Goal: Task Accomplishment & Management: Complete application form

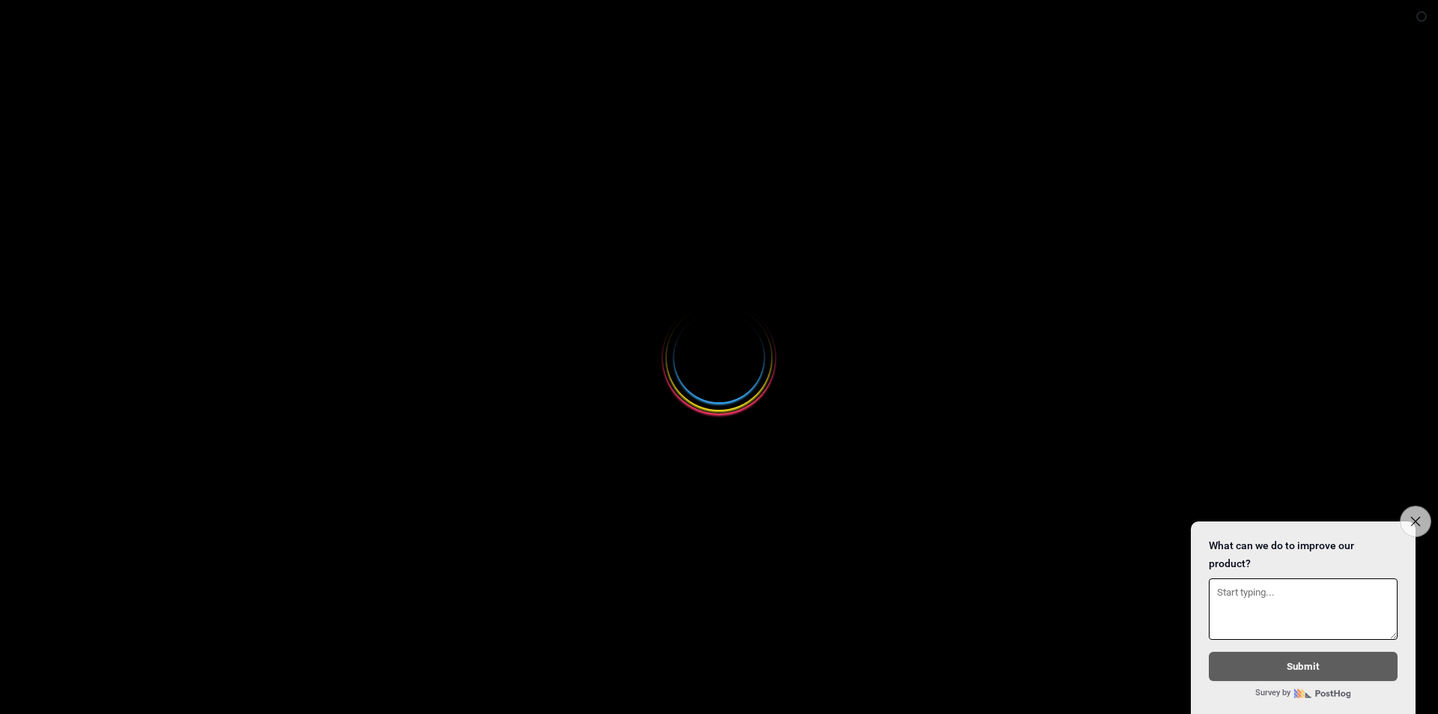
click at [1409, 513] on button "Close survey" at bounding box center [1415, 520] width 31 height 31
select select
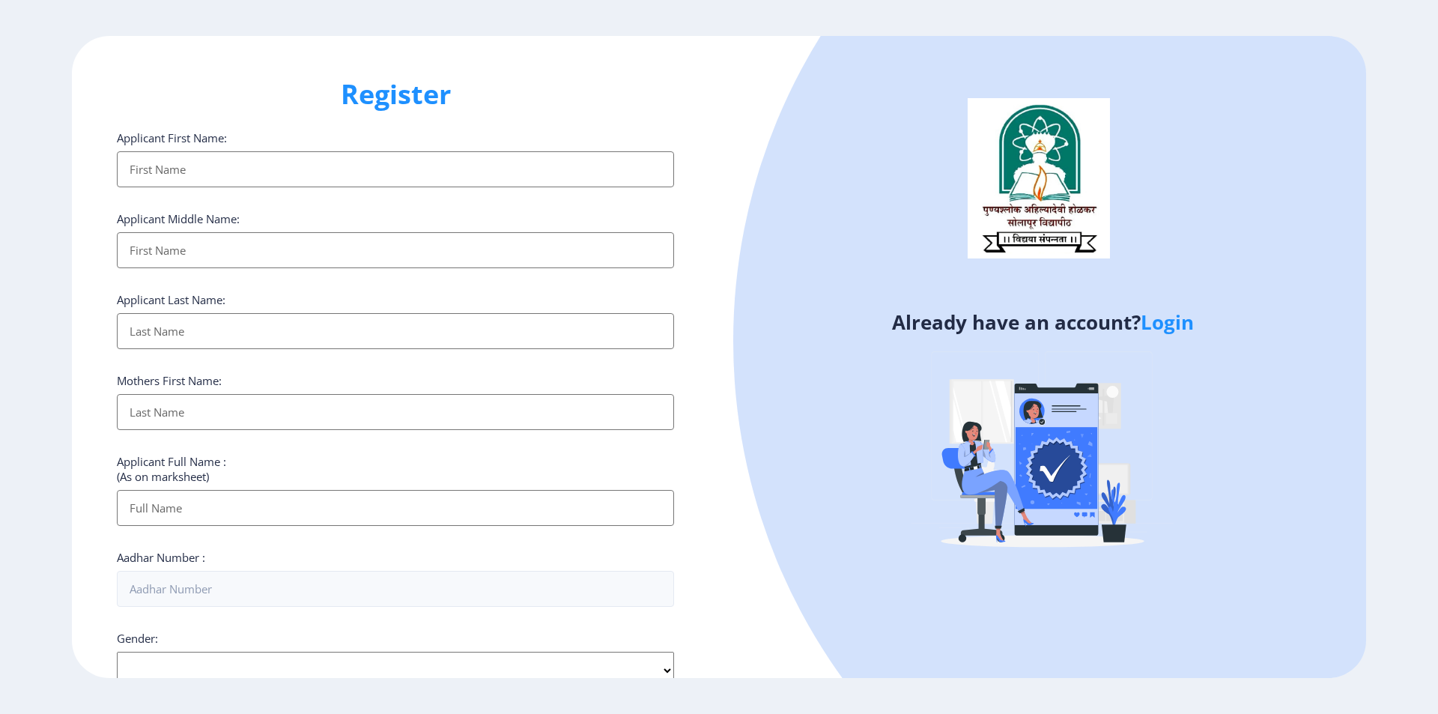
click at [395, 174] on input "Applicant First Name:" at bounding box center [395, 169] width 557 height 36
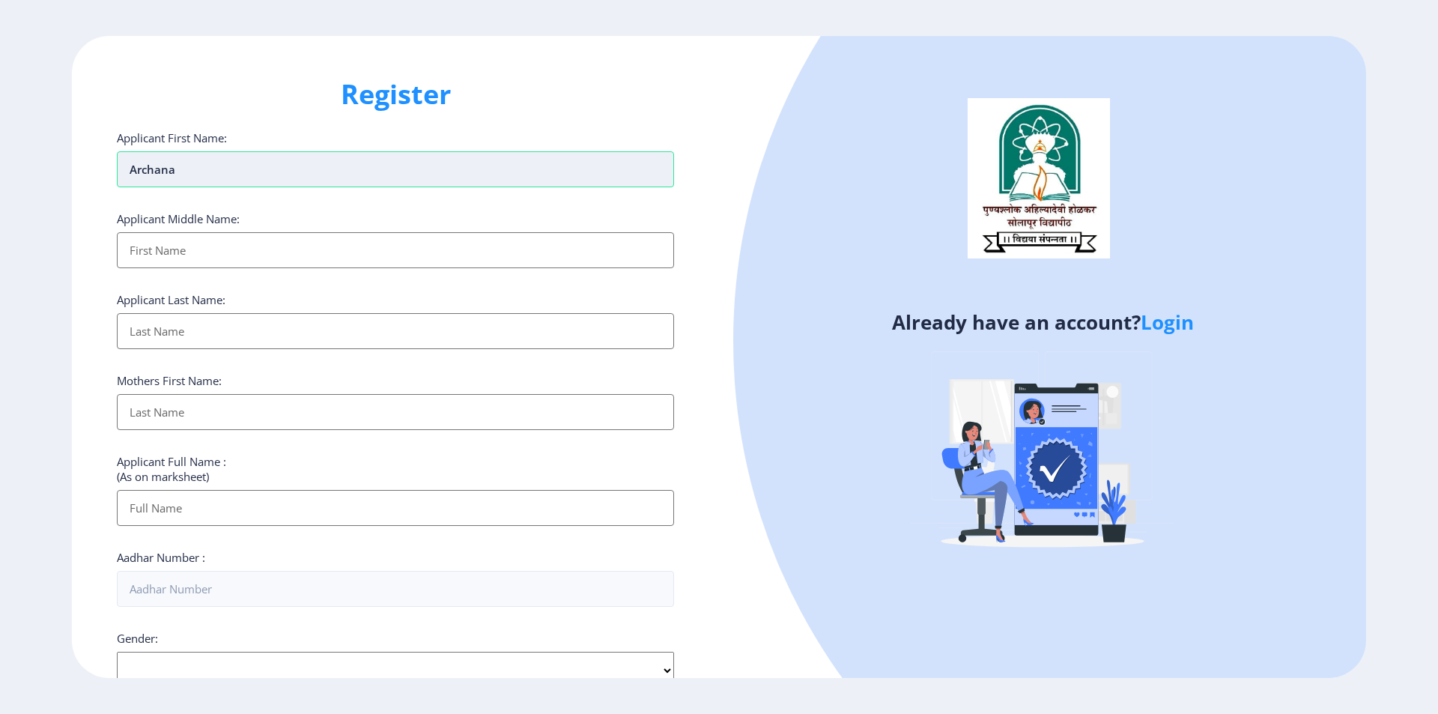
type input "archana"
type input "[PERSON_NAME]"
type input "shendekar"
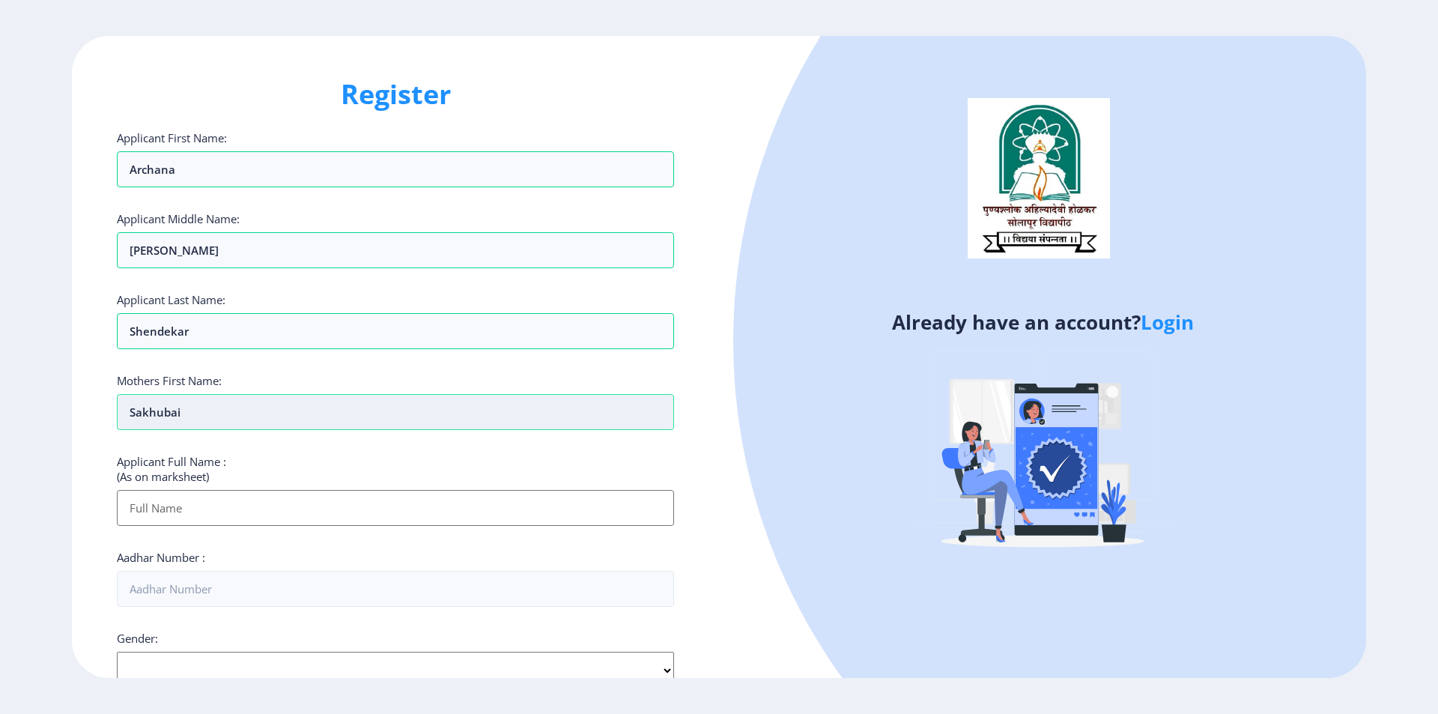
type input "sakhubai"
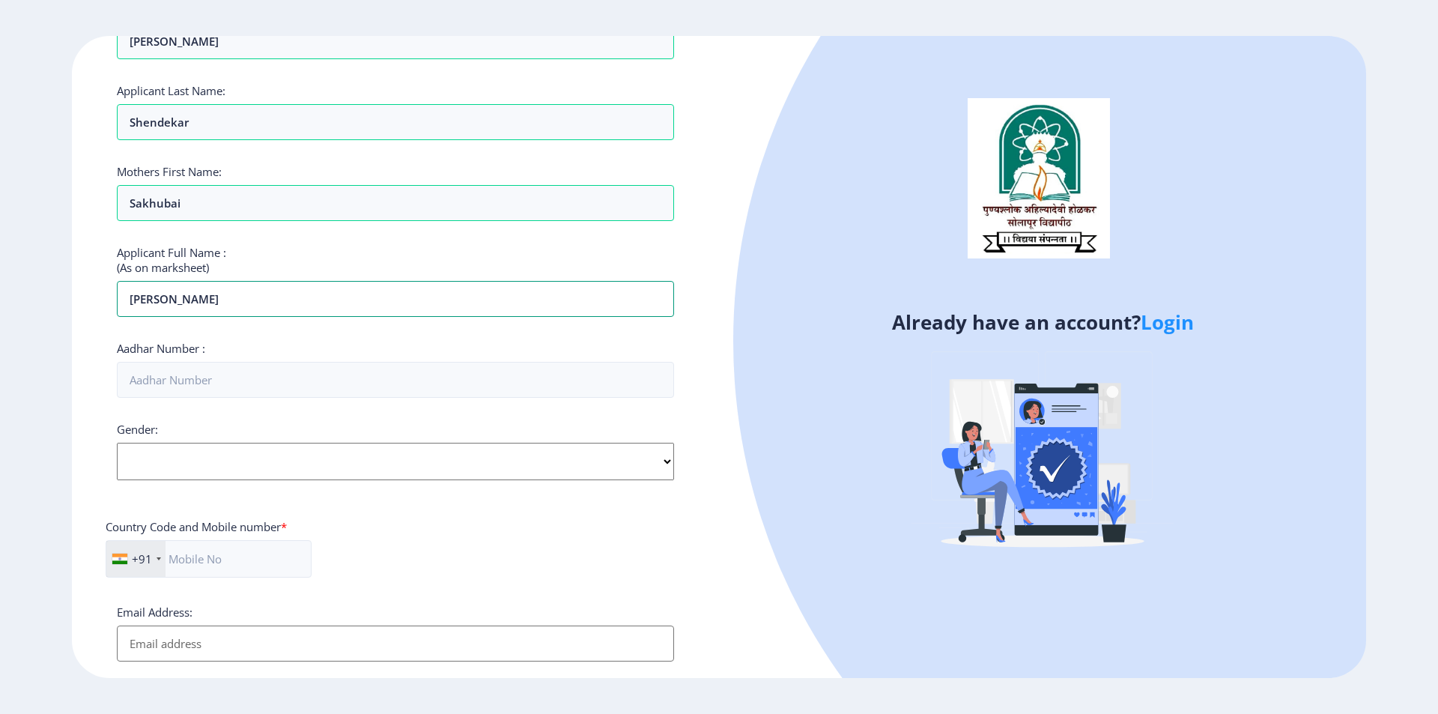
scroll to position [225, 0]
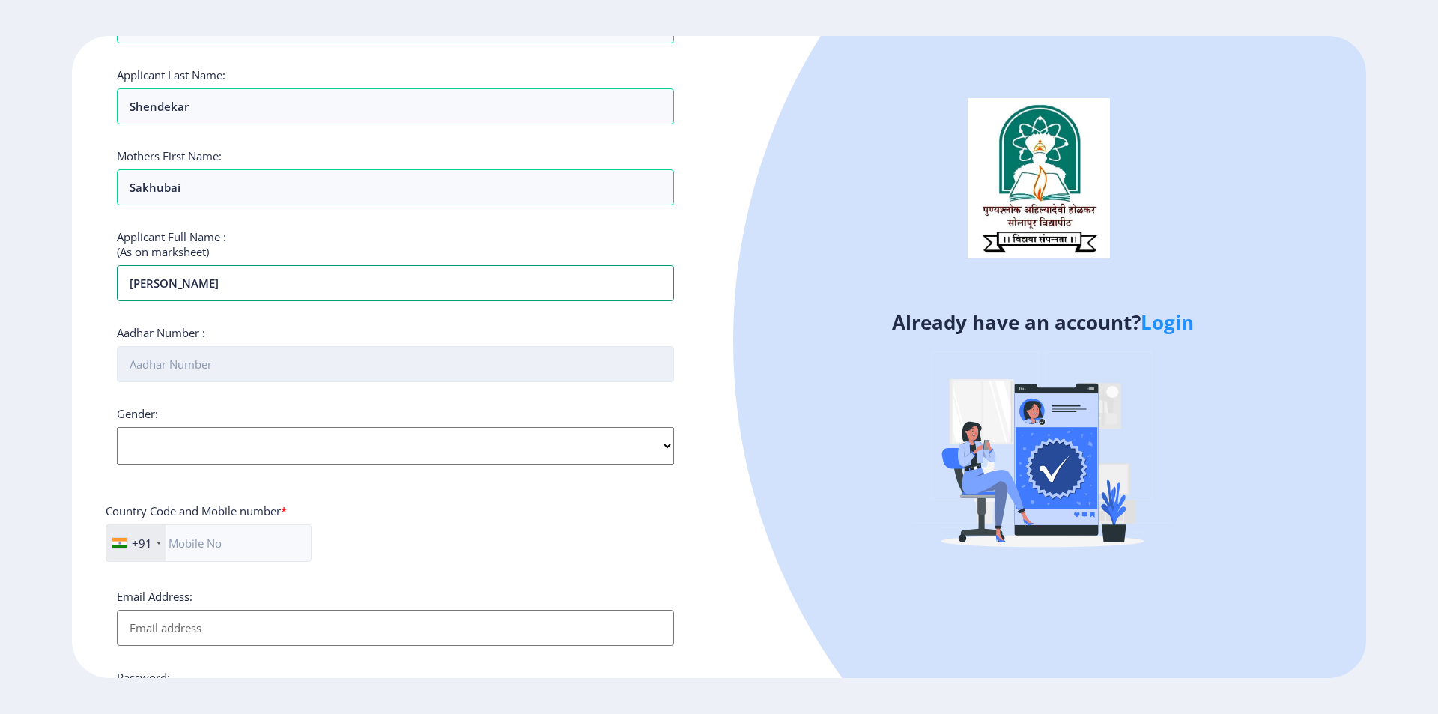
type input "[PERSON_NAME]"
click at [446, 380] on input "Aadhar Number :" at bounding box center [395, 364] width 557 height 36
type input "819106521183"
click at [455, 444] on select "Select Gender [DEMOGRAPHIC_DATA] [DEMOGRAPHIC_DATA] Other" at bounding box center [395, 445] width 557 height 37
select select "[DEMOGRAPHIC_DATA]"
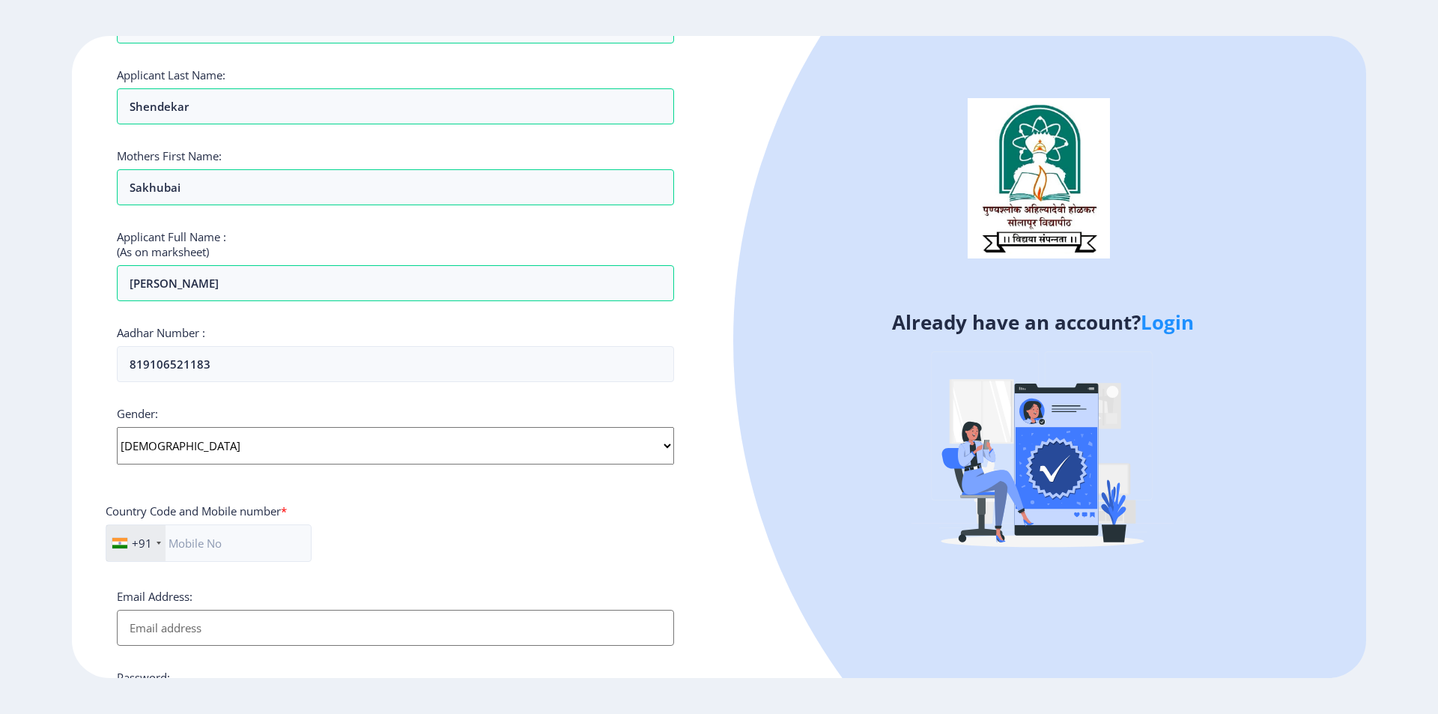
click at [117, 427] on select "Select Gender [DEMOGRAPHIC_DATA] [DEMOGRAPHIC_DATA] Other" at bounding box center [395, 445] width 557 height 37
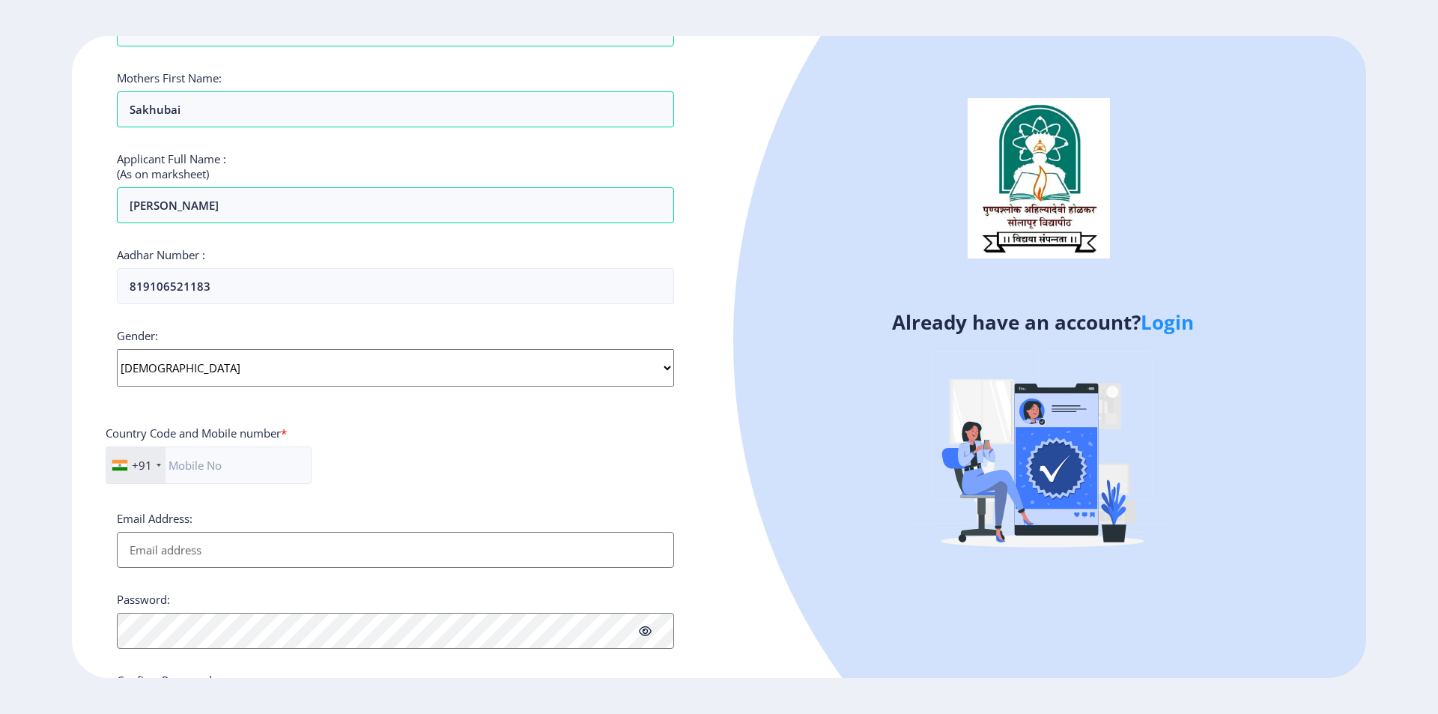
scroll to position [374, 0]
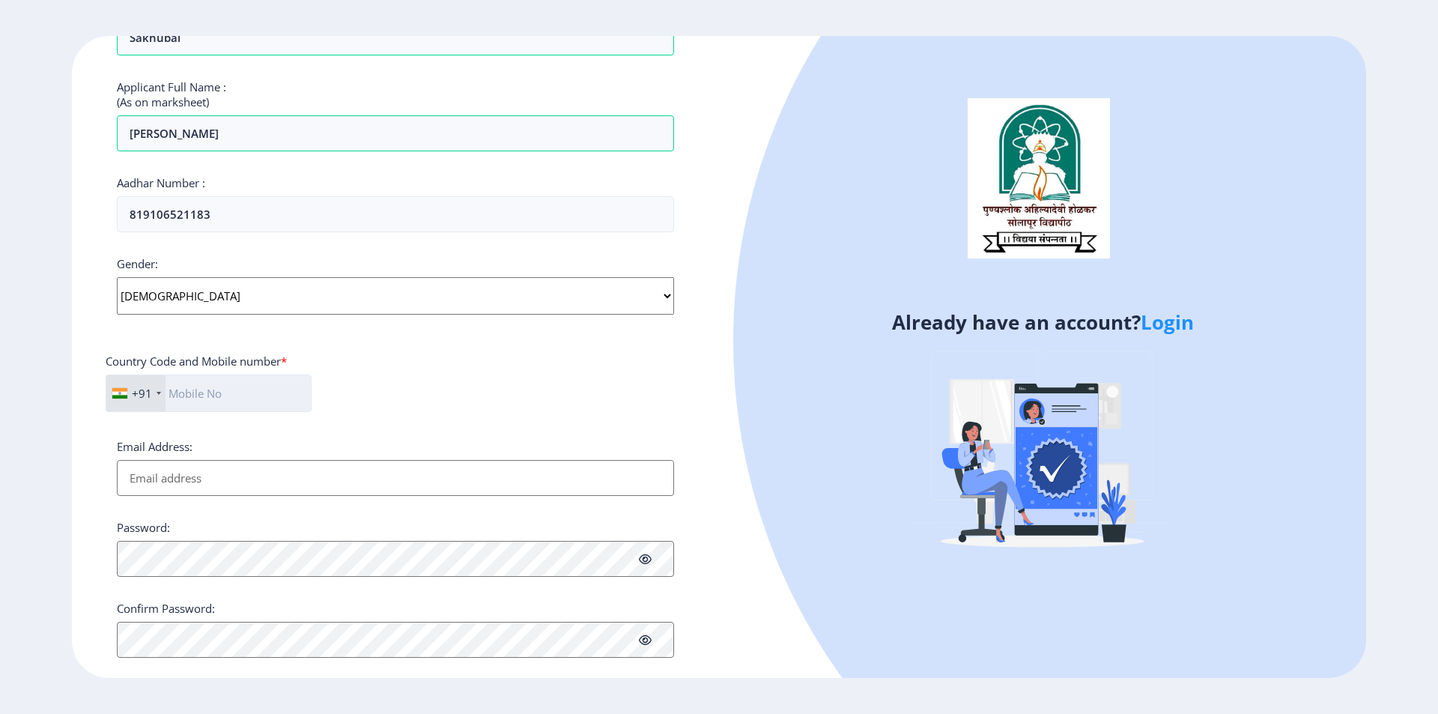
click at [255, 400] on input "text" at bounding box center [209, 392] width 206 height 37
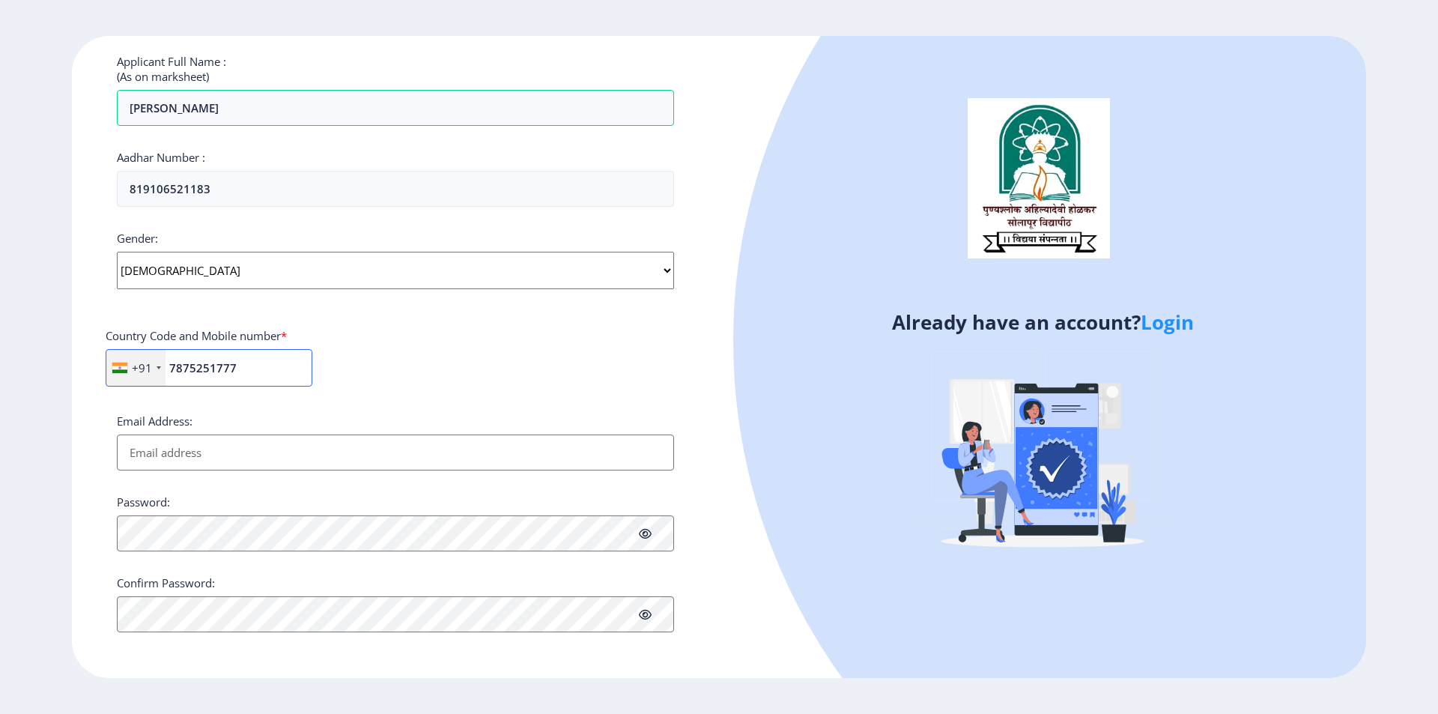
type input "7875251777"
click at [408, 444] on input "Email Address:" at bounding box center [395, 452] width 557 height 36
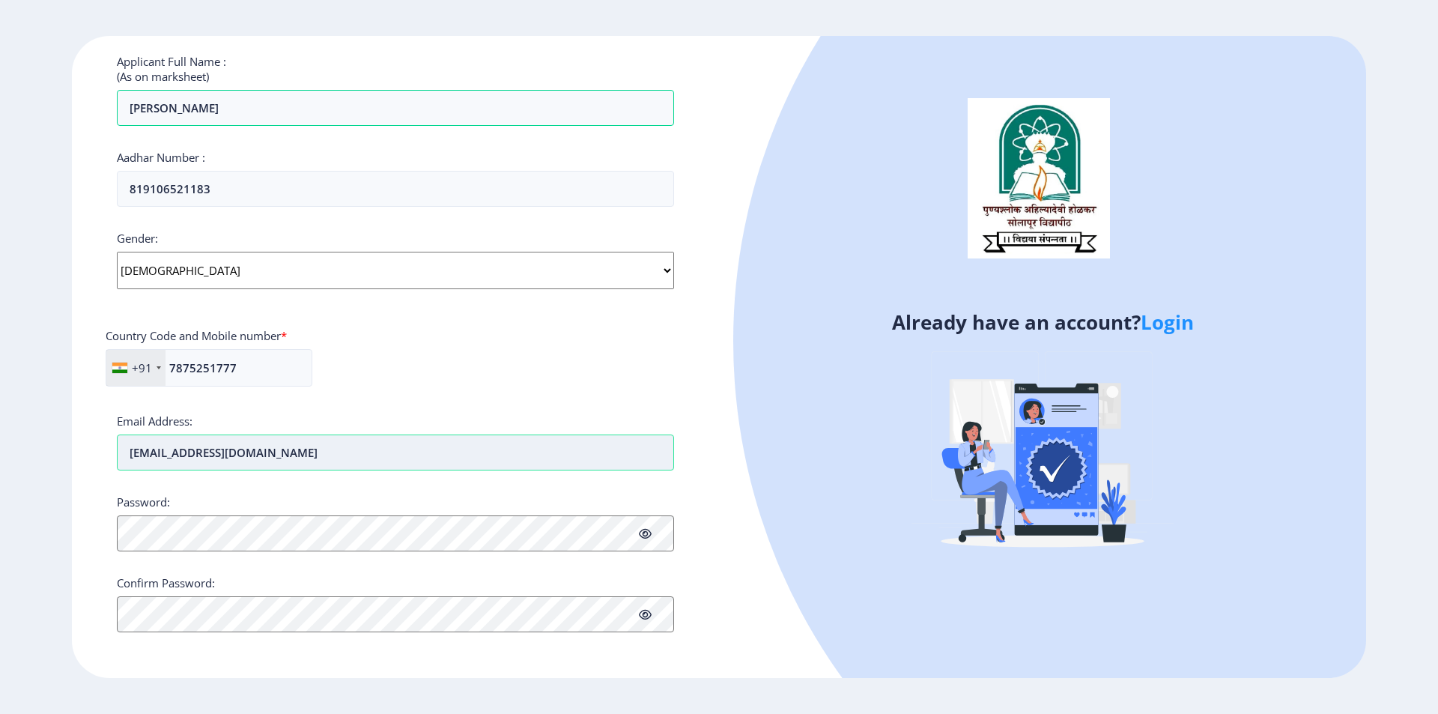
type input "[EMAIL_ADDRESS][DOMAIN_NAME]"
click at [646, 616] on icon at bounding box center [645, 614] width 13 height 11
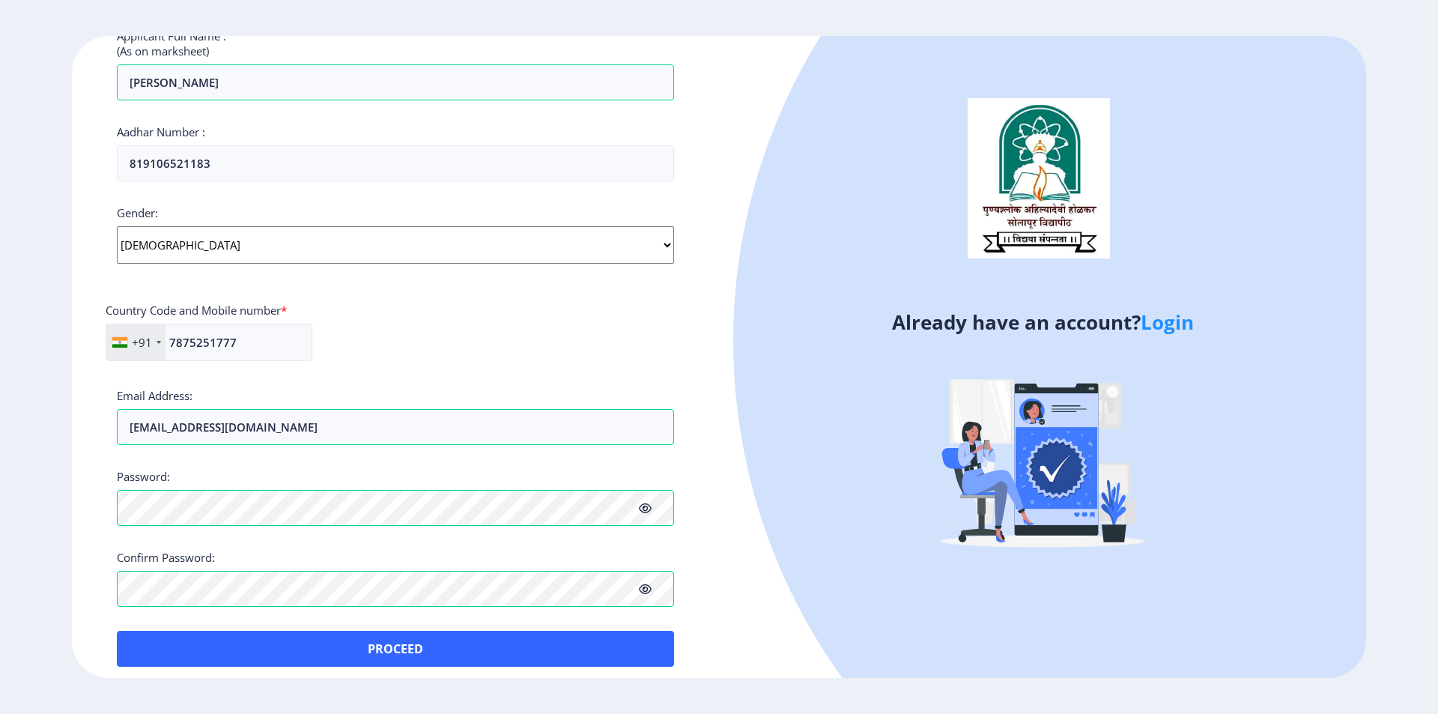
scroll to position [436, 0]
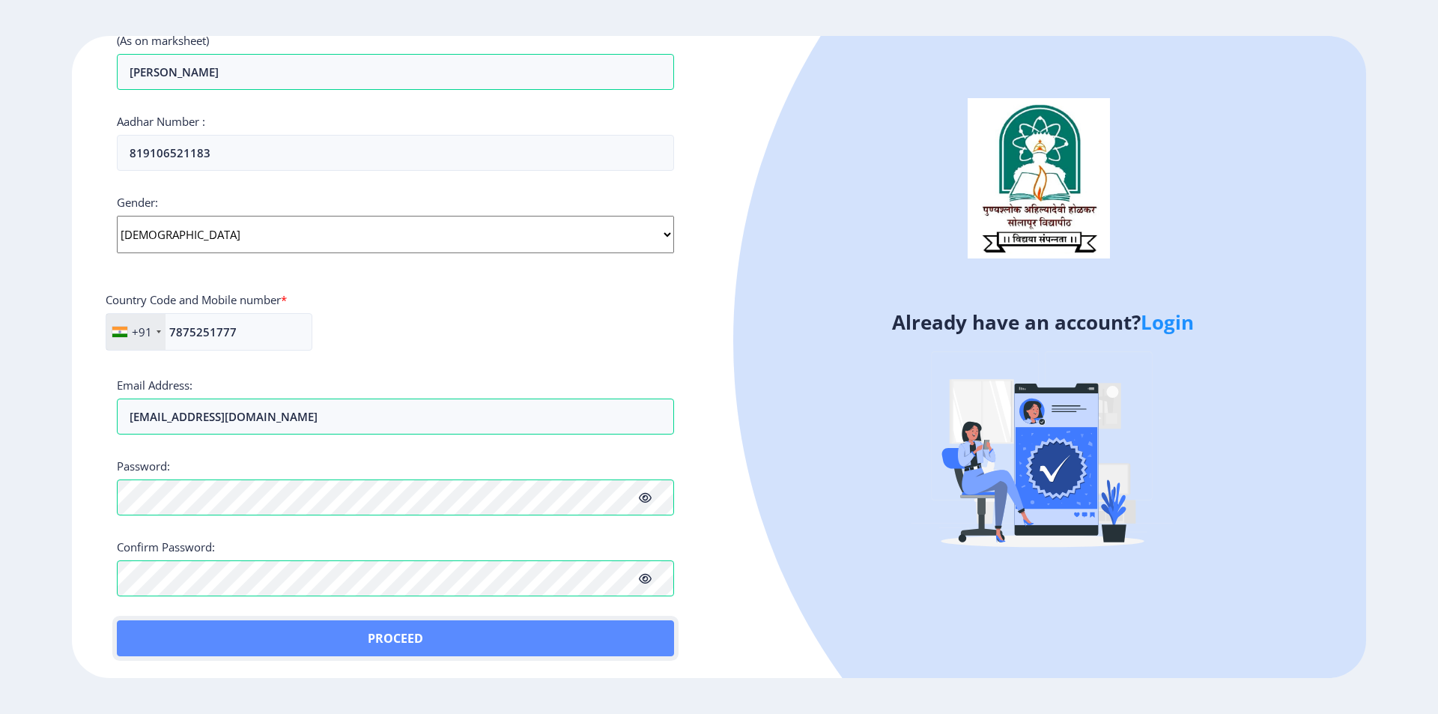
click at [413, 632] on button "Proceed" at bounding box center [395, 638] width 557 height 36
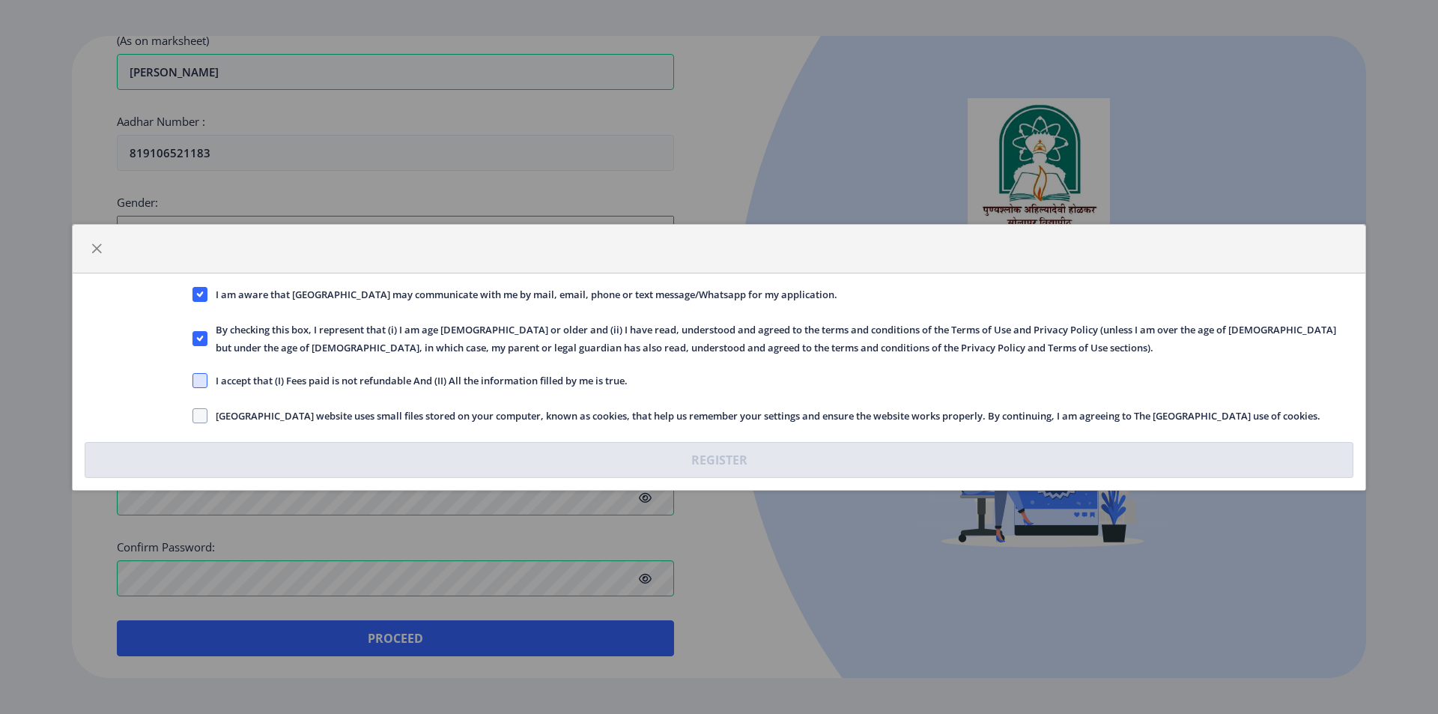
click at [197, 386] on span at bounding box center [199, 380] width 15 height 15
click at [193, 380] on input "I accept that (I) Fees paid is not refundable And (II) All the information fill…" at bounding box center [192, 380] width 1 height 1
checkbox input "true"
click at [204, 410] on span at bounding box center [199, 415] width 15 height 15
click at [193, 415] on input "[GEOGRAPHIC_DATA] website uses small files stored on your computer, known as co…" at bounding box center [192, 415] width 1 height 1
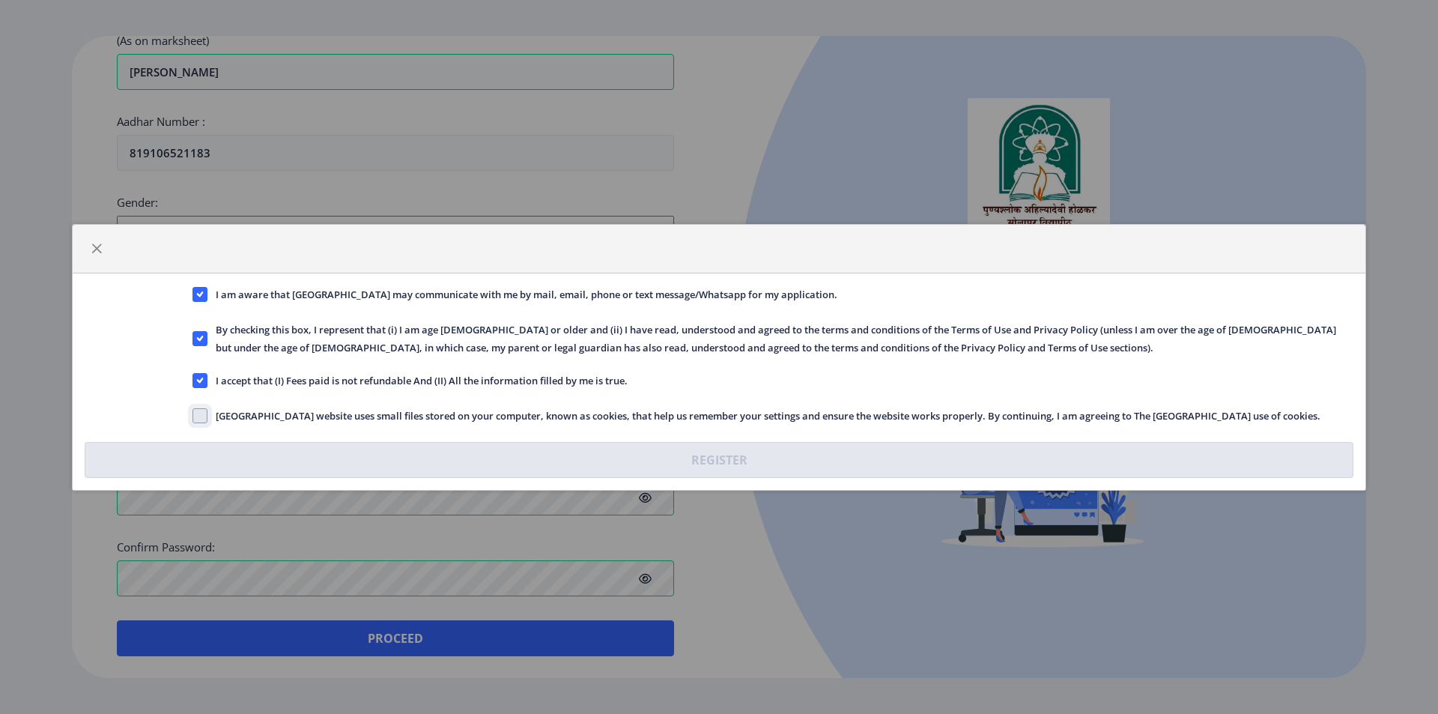
checkbox input "true"
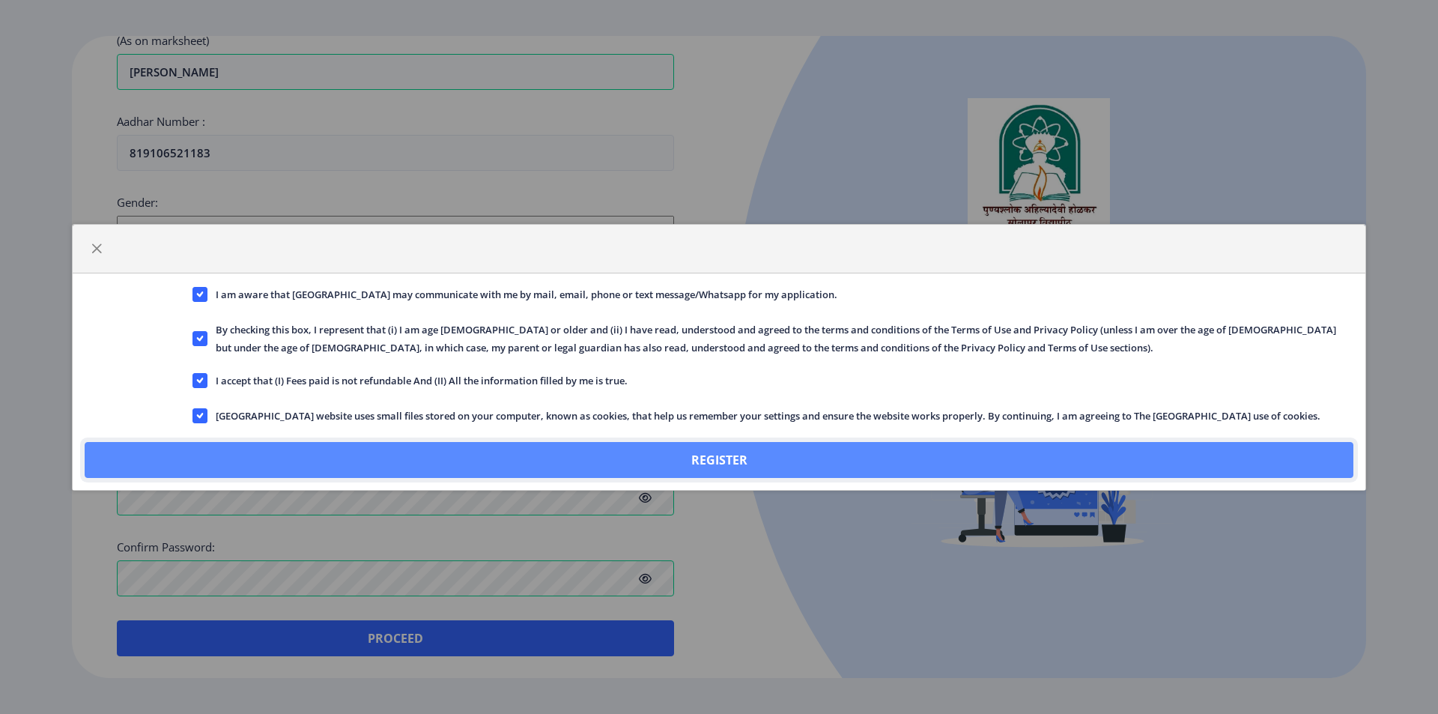
click at [649, 462] on button "Register" at bounding box center [719, 460] width 1269 height 36
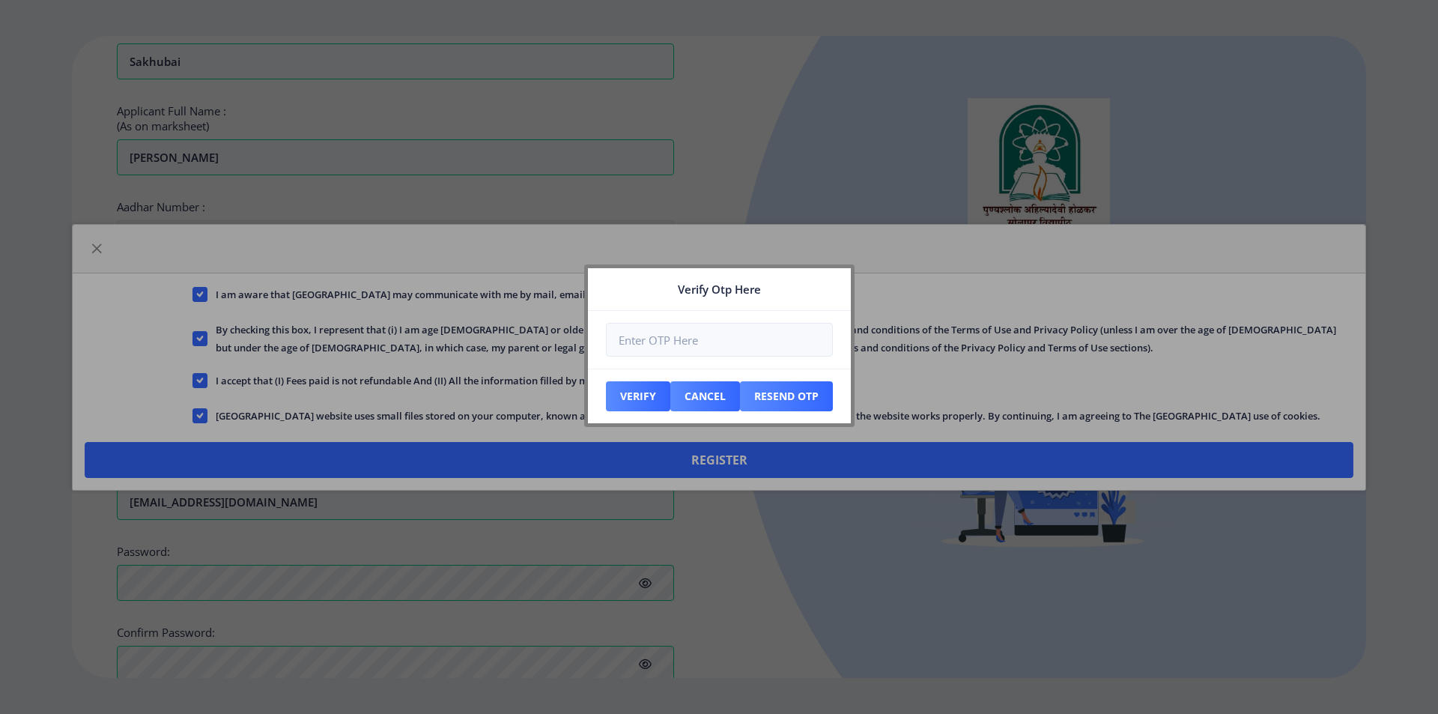
scroll to position [521, 0]
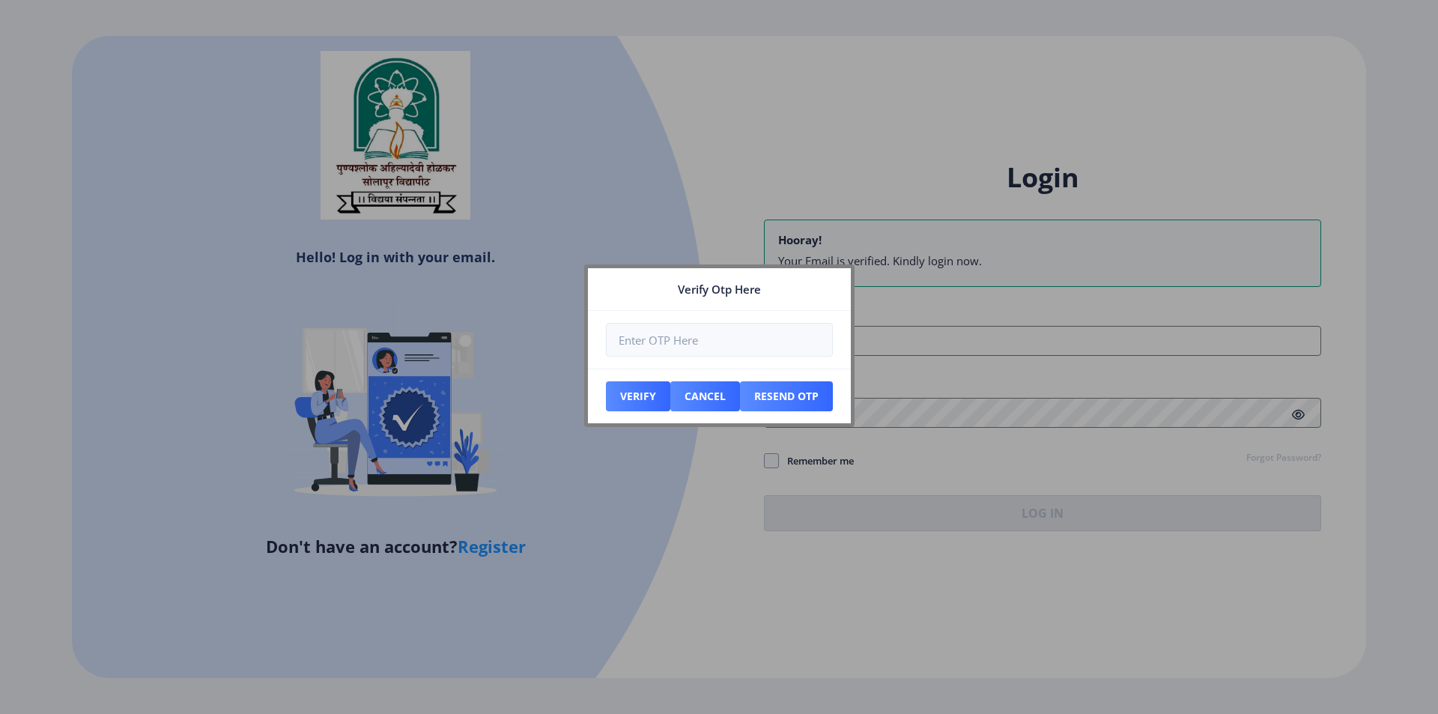
type input "[EMAIL_ADDRESS][DOMAIN_NAME]"
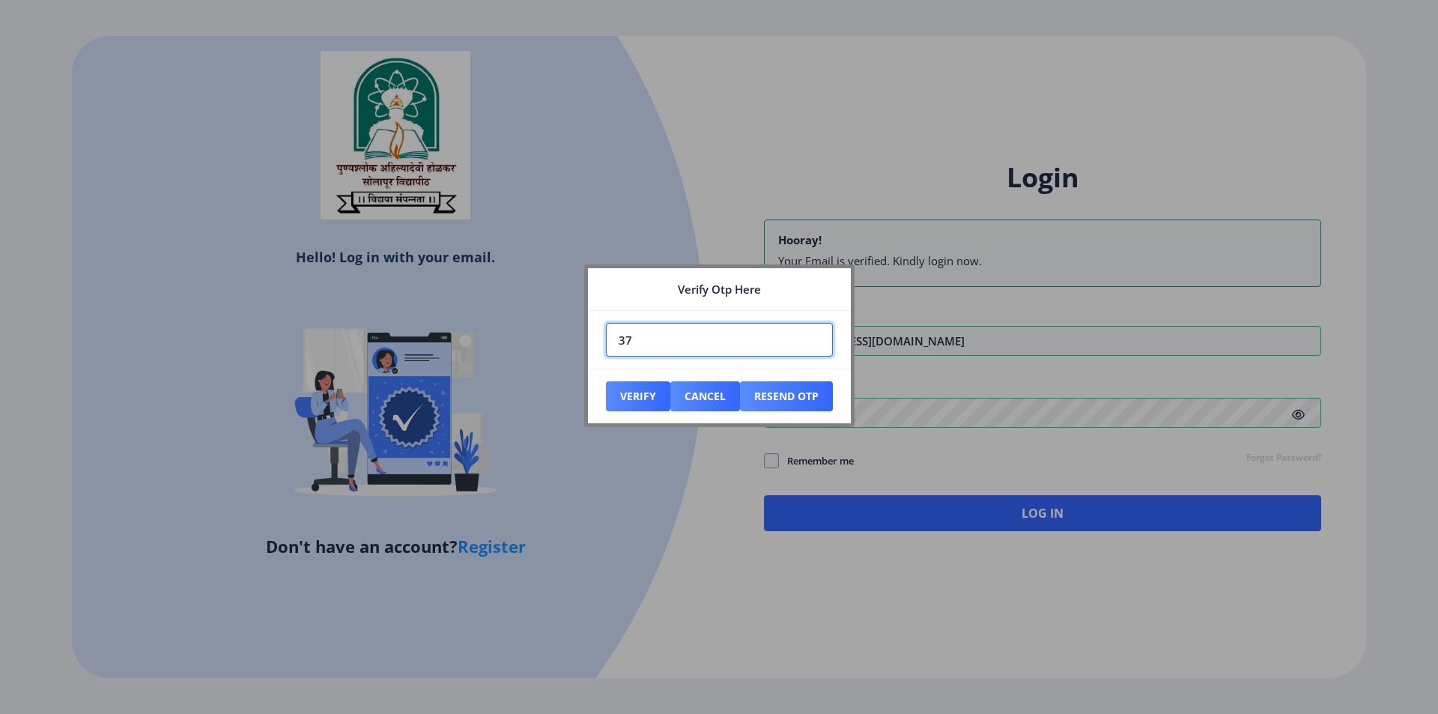
type input "3"
type input "756059"
click at [619, 395] on button "Verify" at bounding box center [638, 396] width 64 height 30
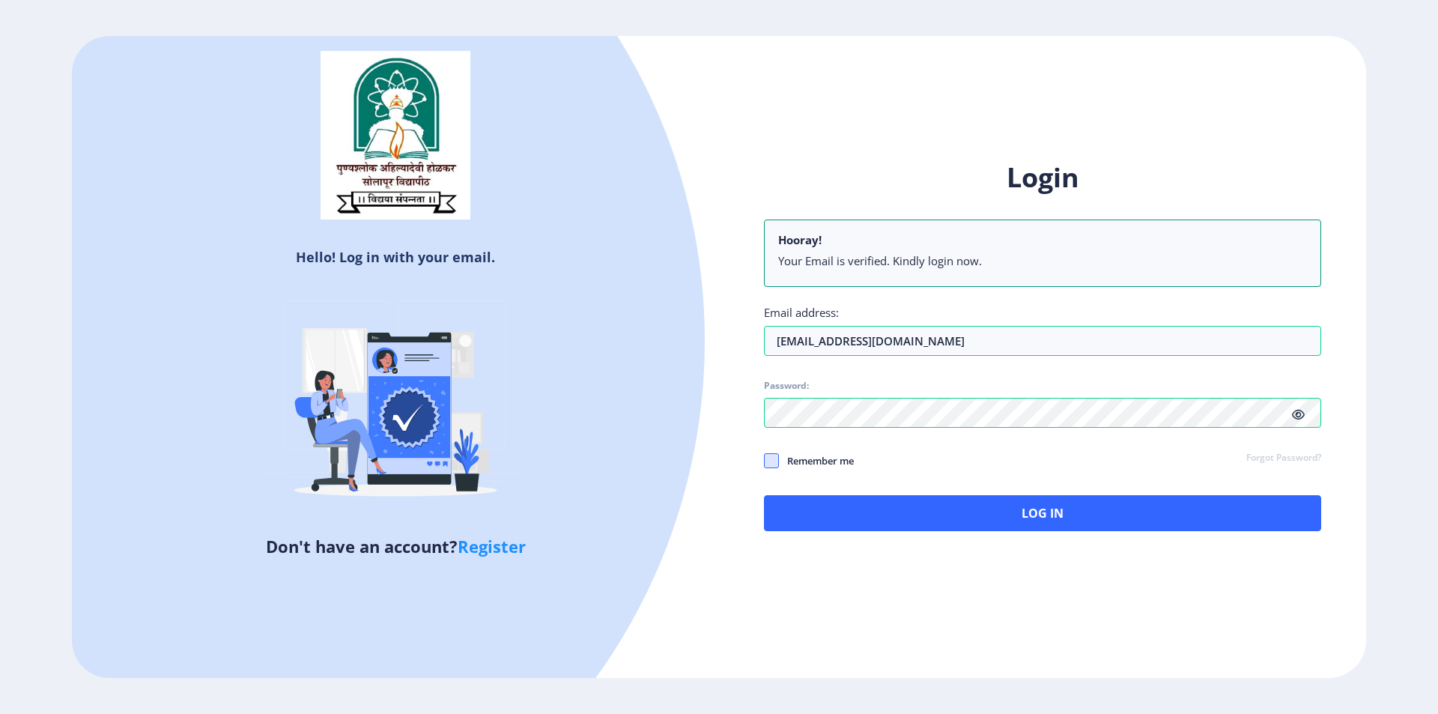
click at [767, 464] on span at bounding box center [771, 460] width 15 height 15
click at [765, 461] on input "Remember me" at bounding box center [764, 460] width 1 height 1
checkbox input "true"
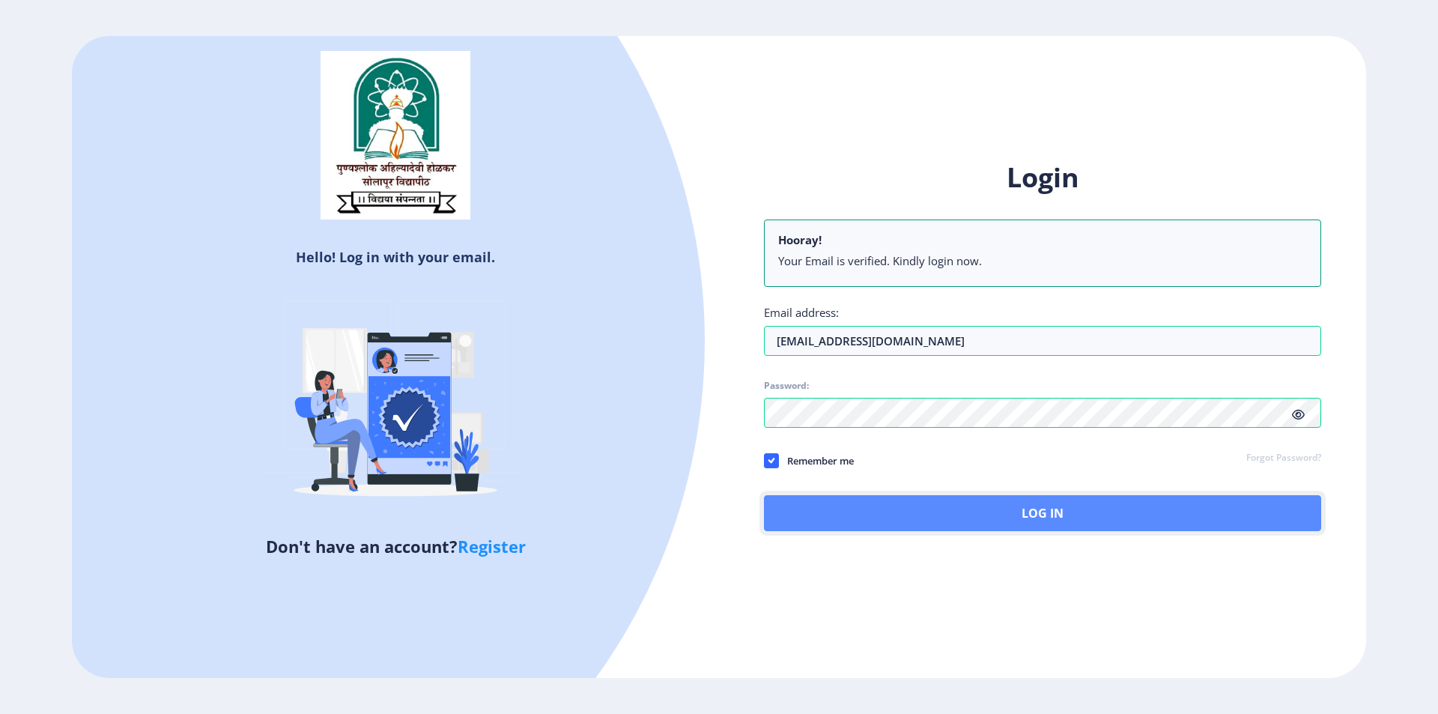
click at [881, 520] on button "Log In" at bounding box center [1042, 513] width 557 height 36
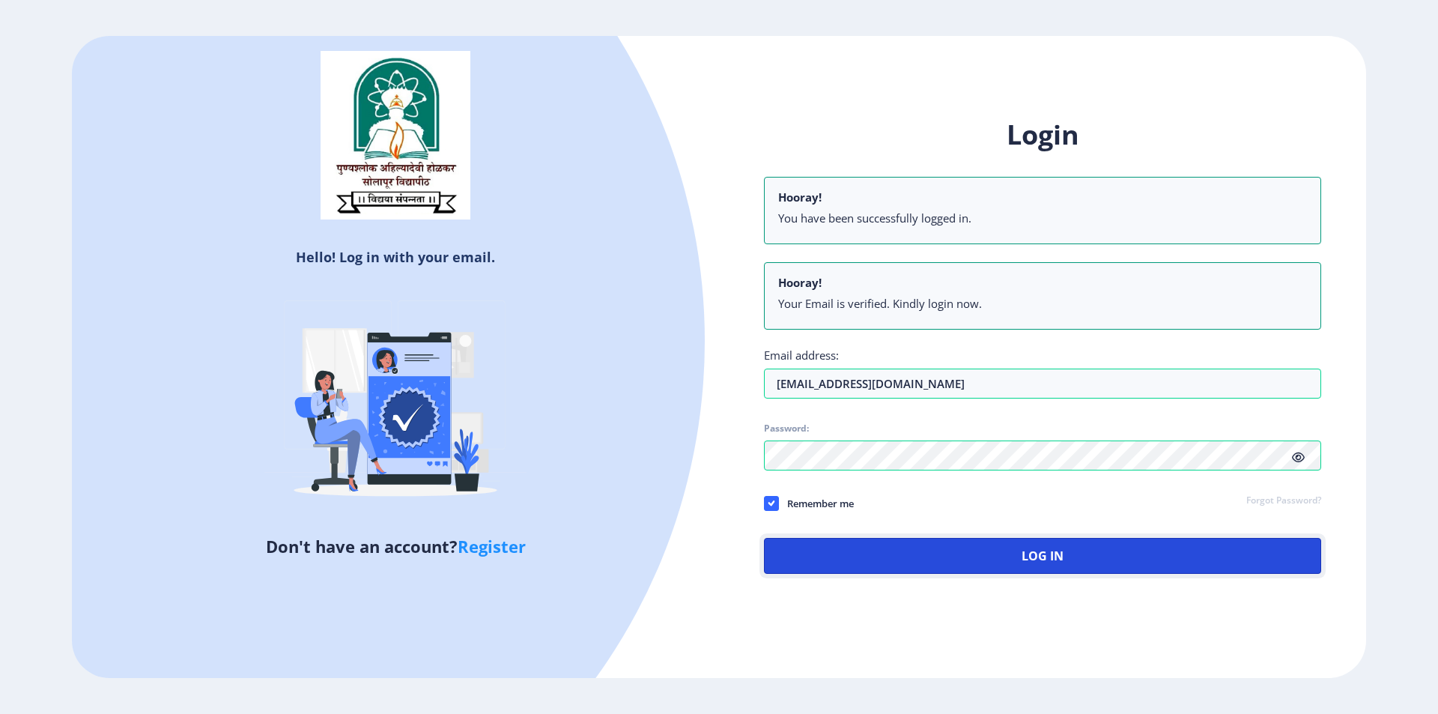
click at [1027, 552] on button "Log In" at bounding box center [1042, 556] width 557 height 36
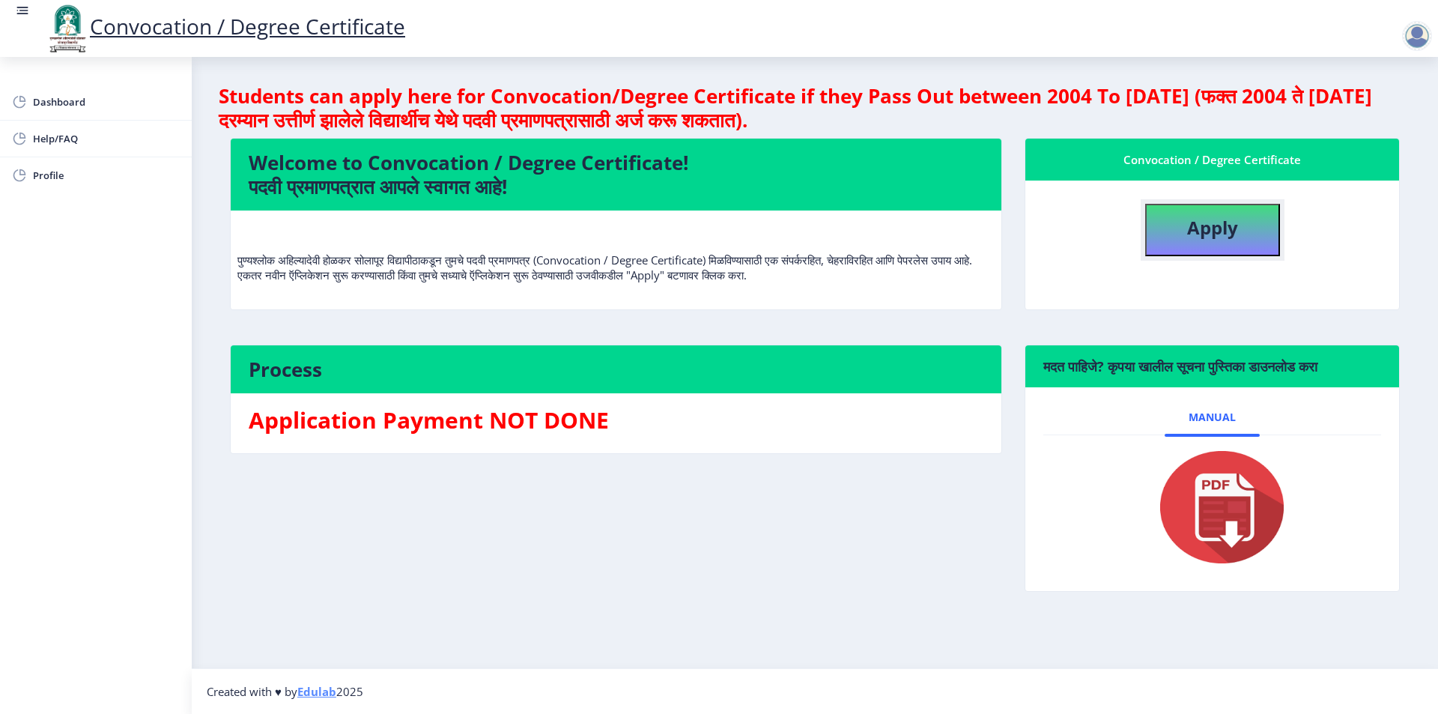
click at [1250, 226] on button "Apply" at bounding box center [1212, 230] width 135 height 52
select select
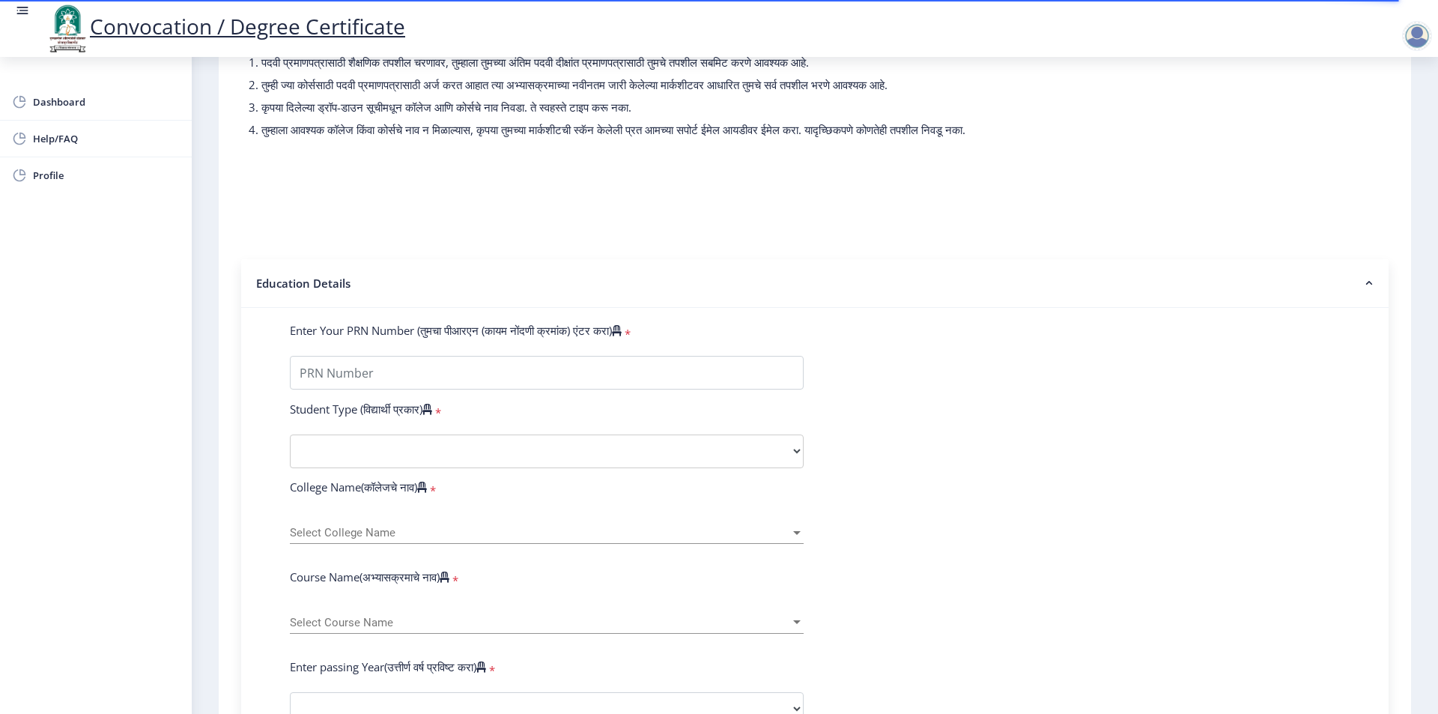
scroll to position [75, 0]
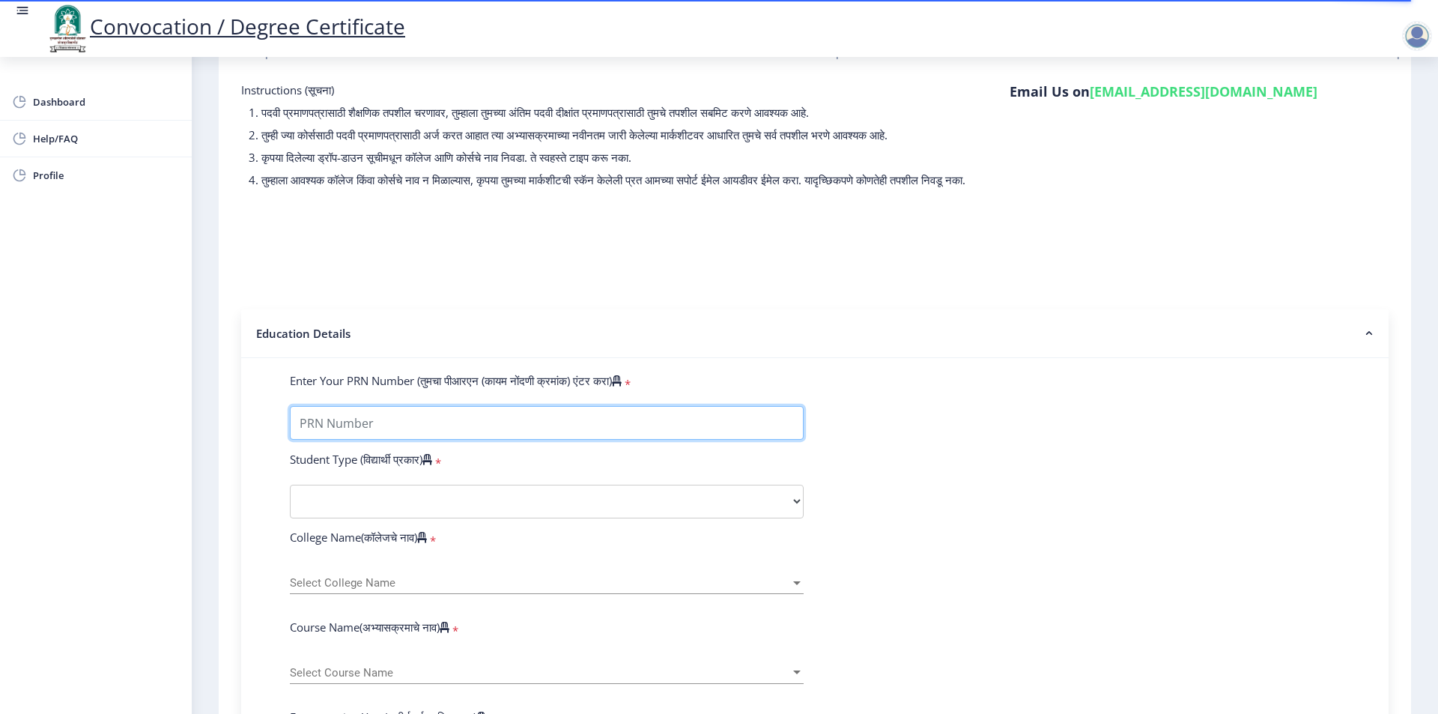
click at [498, 427] on input "Enter Your PRN Number (तुमचा पीआरएन (कायम नोंदणी क्रमांक) एंटर करा)" at bounding box center [547, 423] width 514 height 34
type input "0600012399"
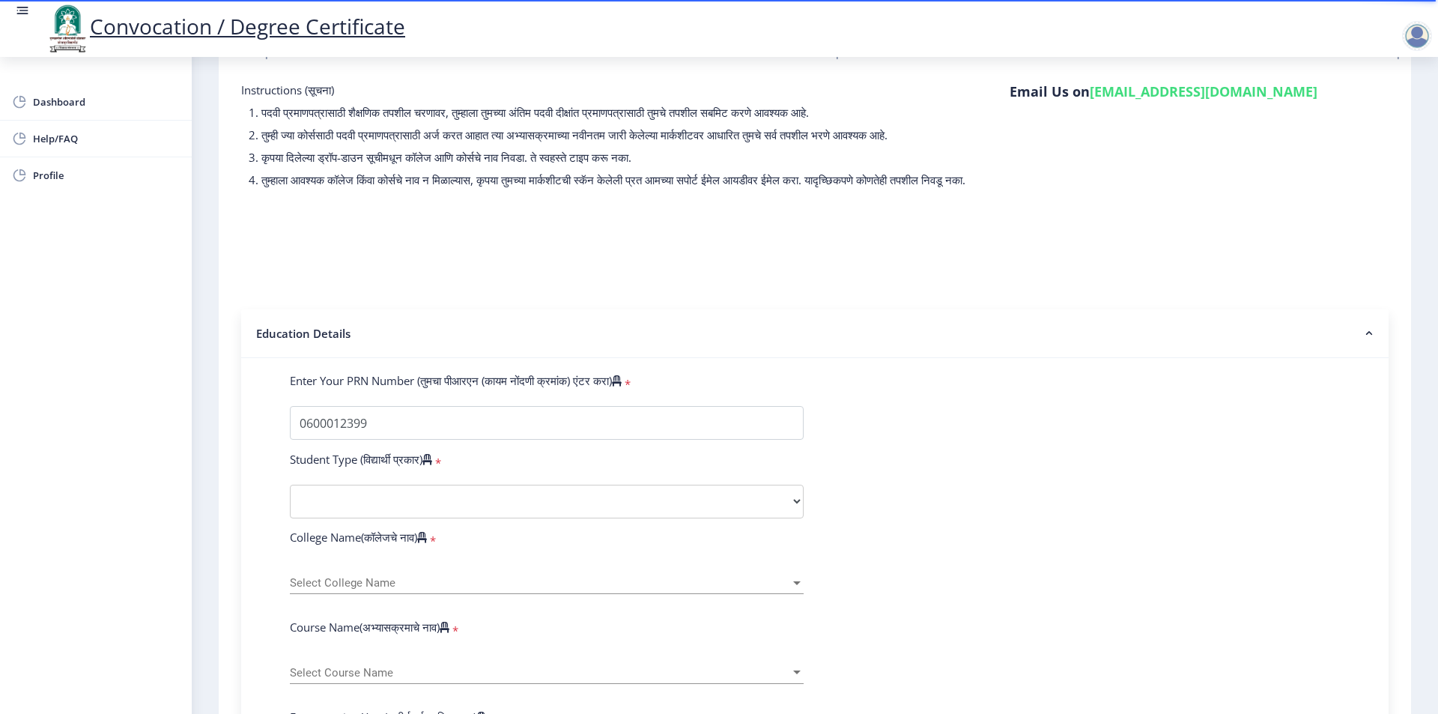
click at [1059, 358] on nb-accordion-item-header "Education Details" at bounding box center [814, 333] width 1147 height 49
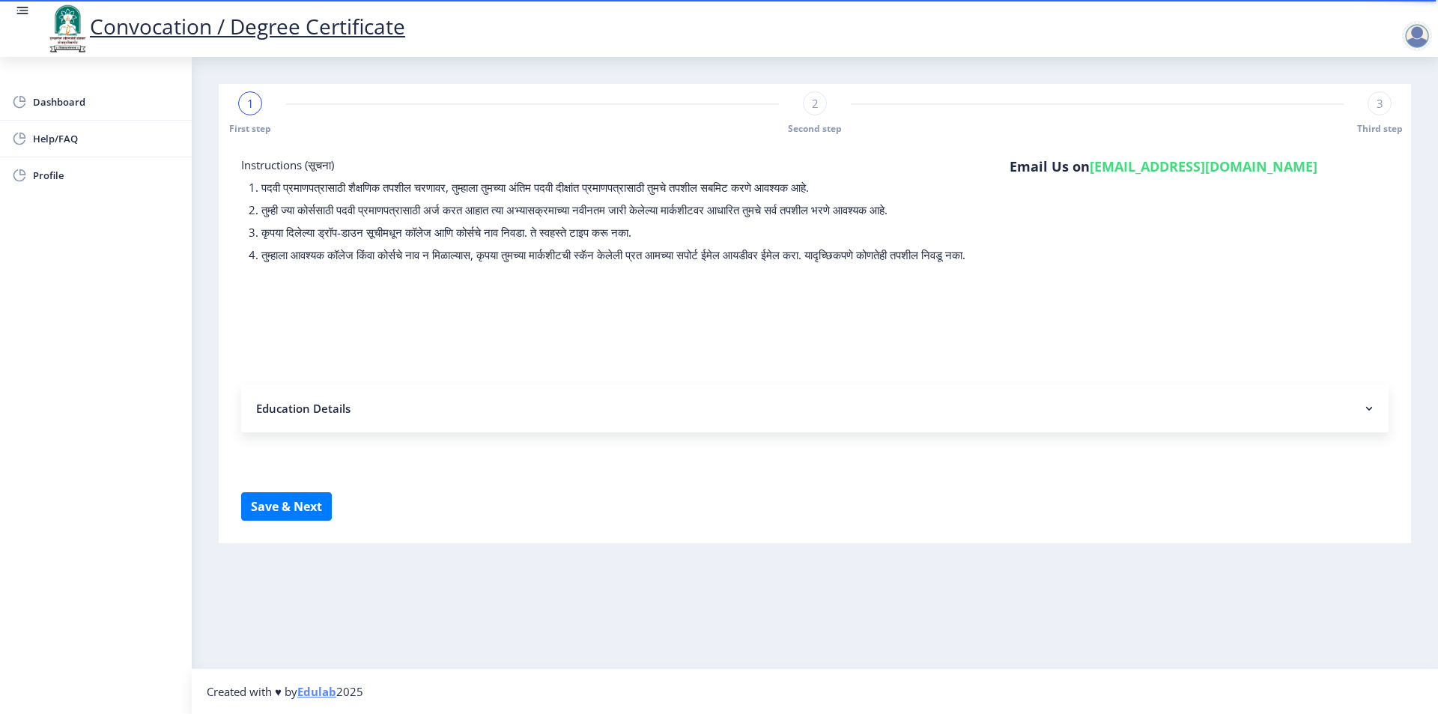
scroll to position [0, 0]
click at [306, 520] on button "Save & Next" at bounding box center [286, 506] width 91 height 28
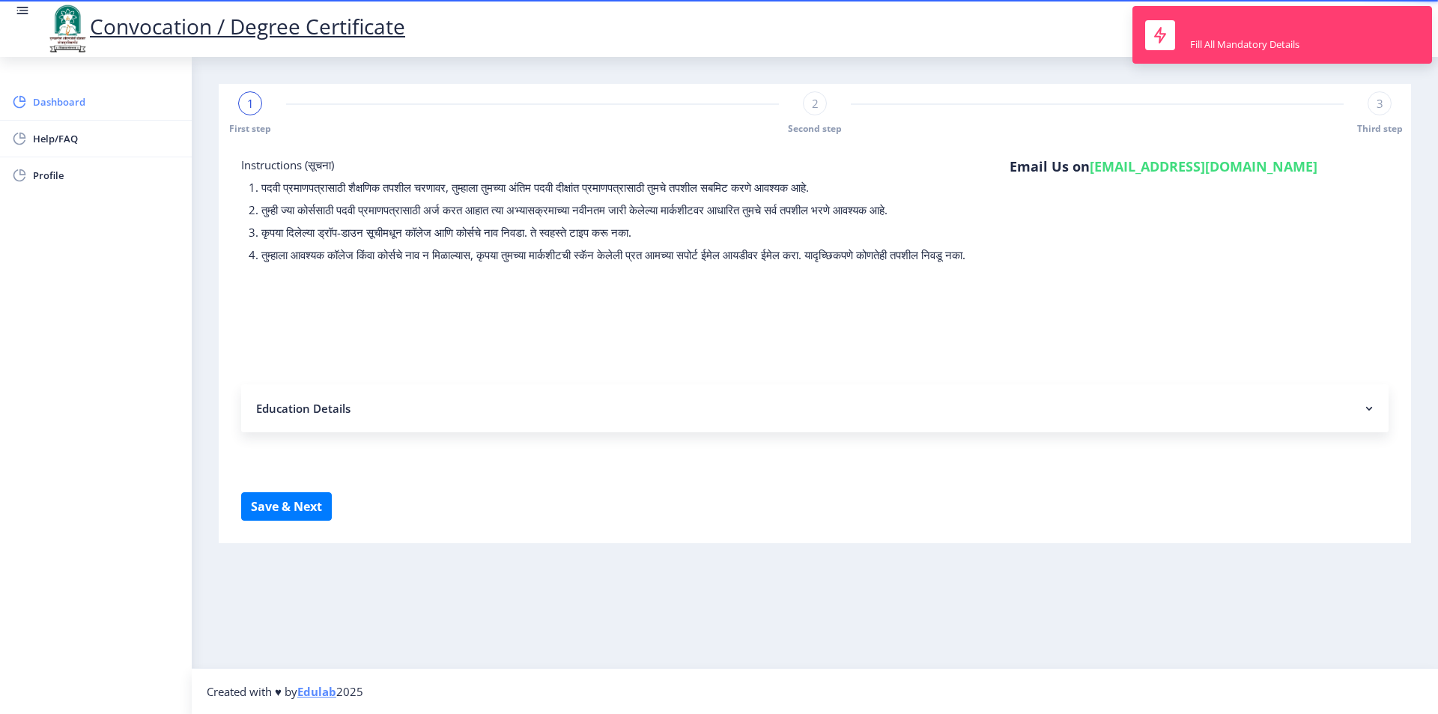
click at [76, 108] on span "Dashboard" at bounding box center [106, 102] width 147 height 18
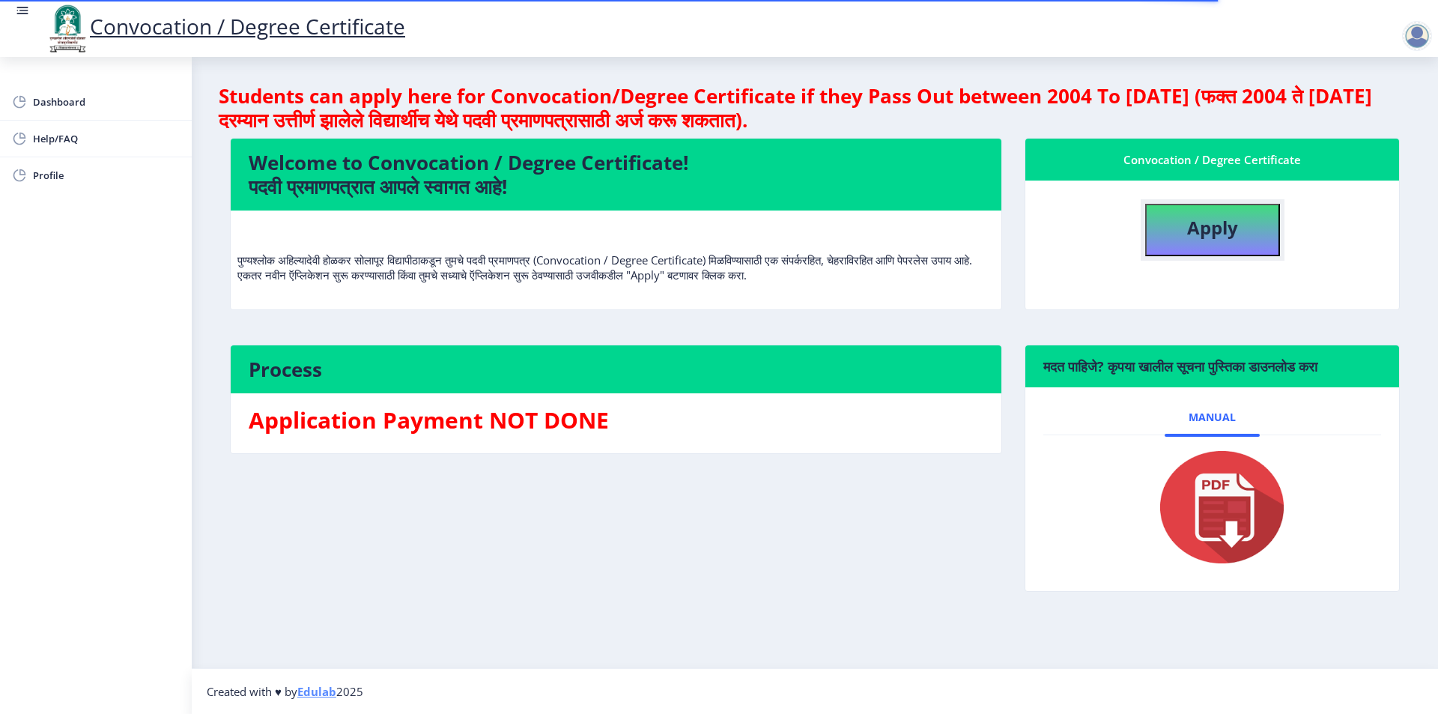
click at [1236, 230] on b "Apply" at bounding box center [1212, 227] width 51 height 25
select select
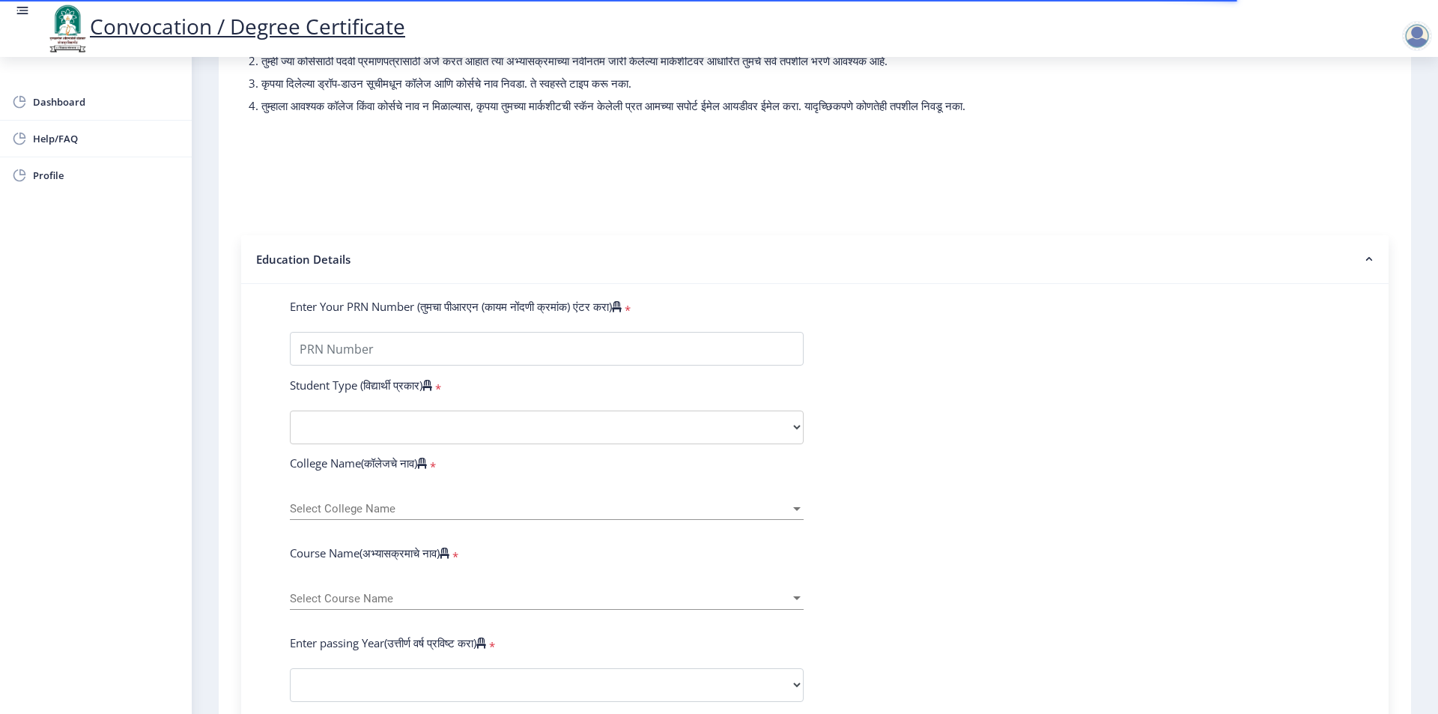
scroll to position [150, 0]
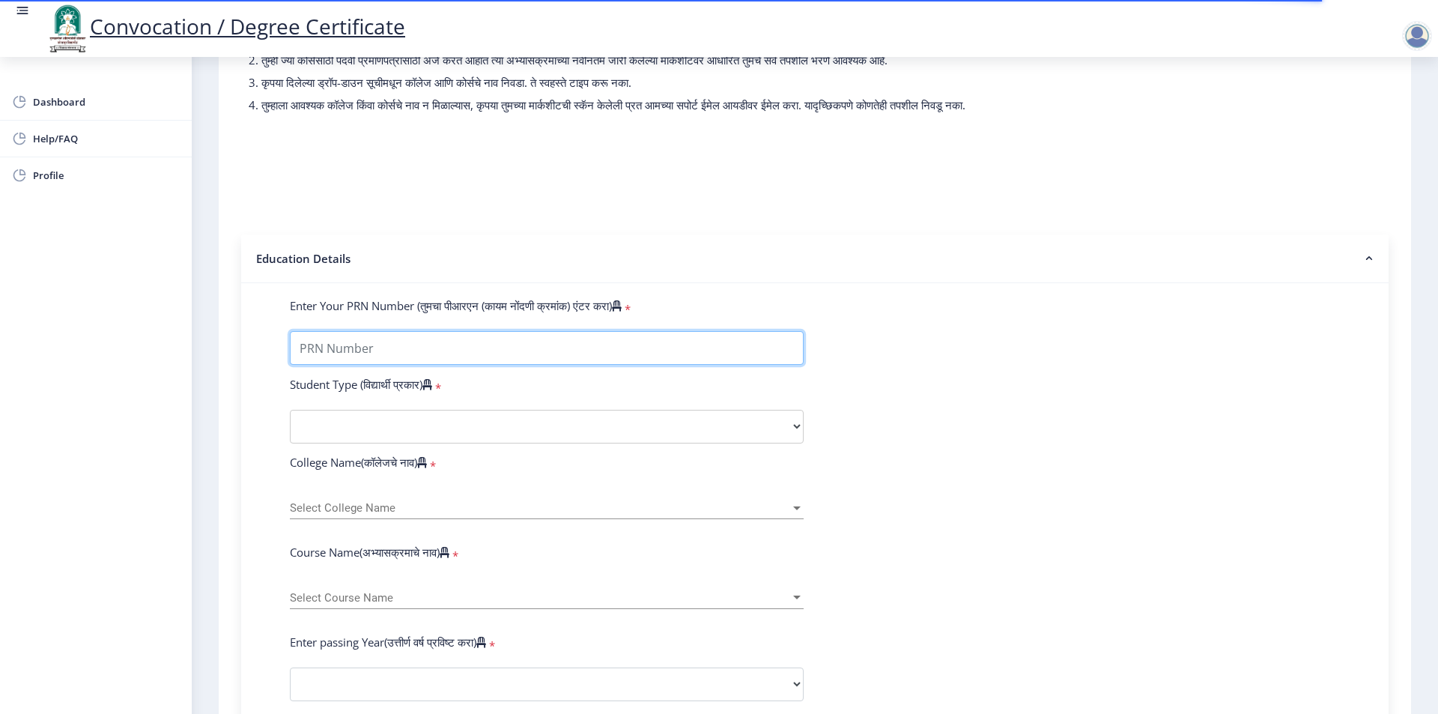
click at [534, 355] on input "Enter Your PRN Number (तुमचा पीआरएन (कायम नोंदणी क्रमांक) एंटर करा)" at bounding box center [547, 348] width 514 height 34
type input "0600012399"
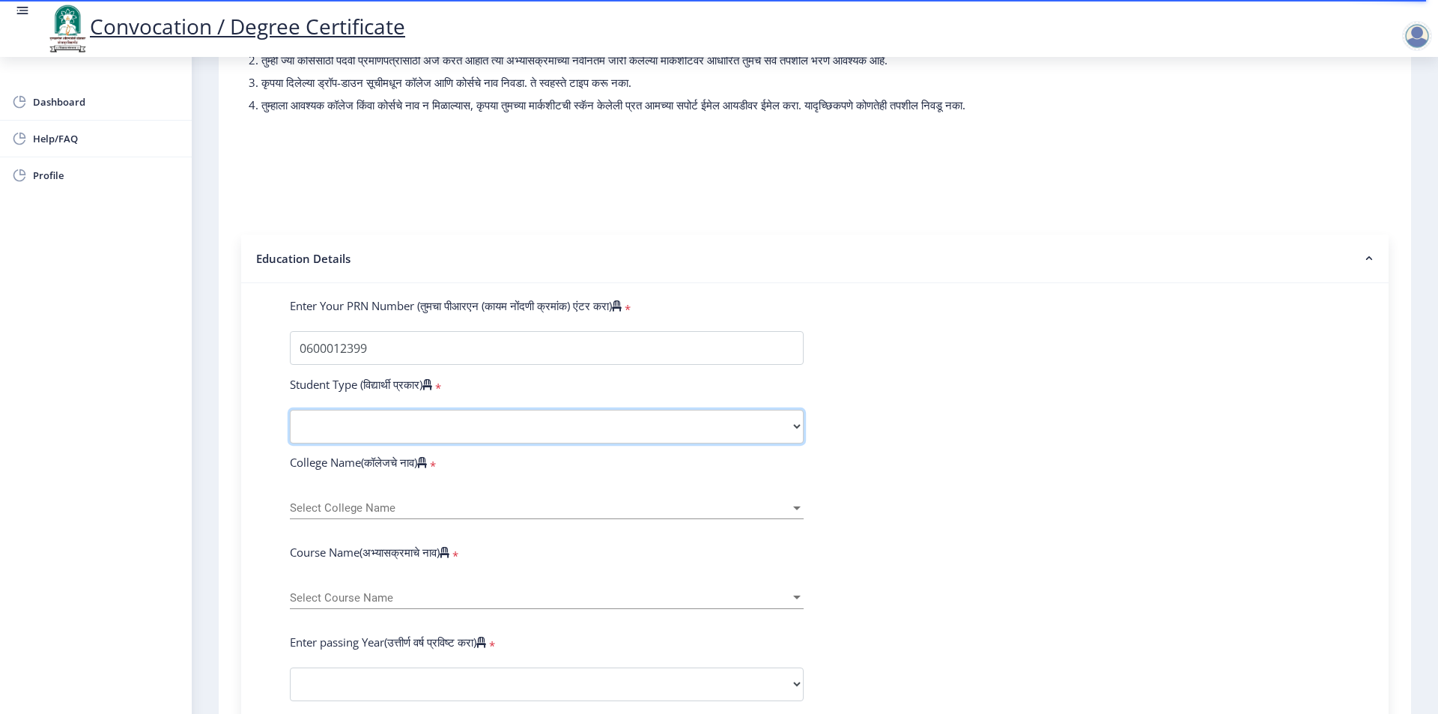
click at [416, 437] on select "Select Student Type Regular External" at bounding box center [547, 427] width 514 height 34
select select "Regular"
click at [290, 424] on select "Select Student Type Regular External" at bounding box center [547, 427] width 514 height 34
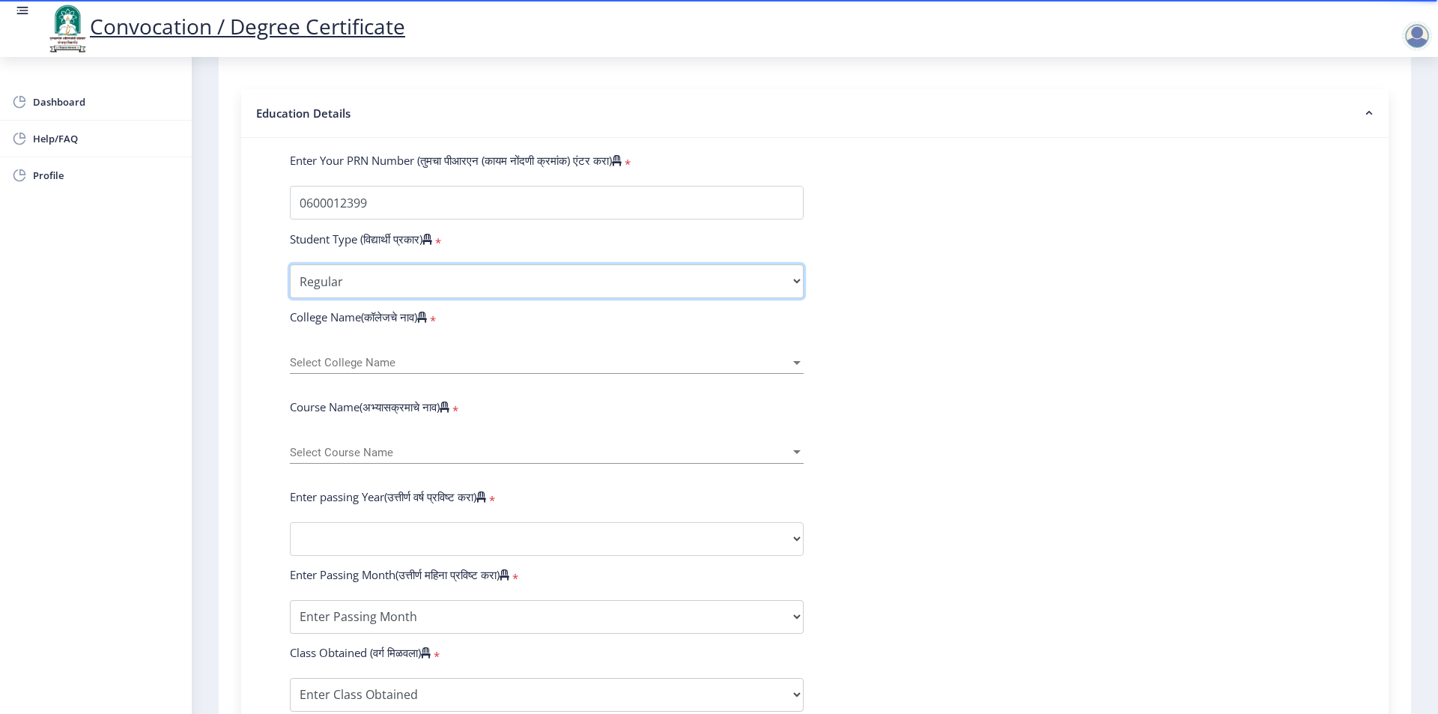
scroll to position [300, 0]
click at [538, 365] on span "Select College Name" at bounding box center [540, 358] width 500 height 13
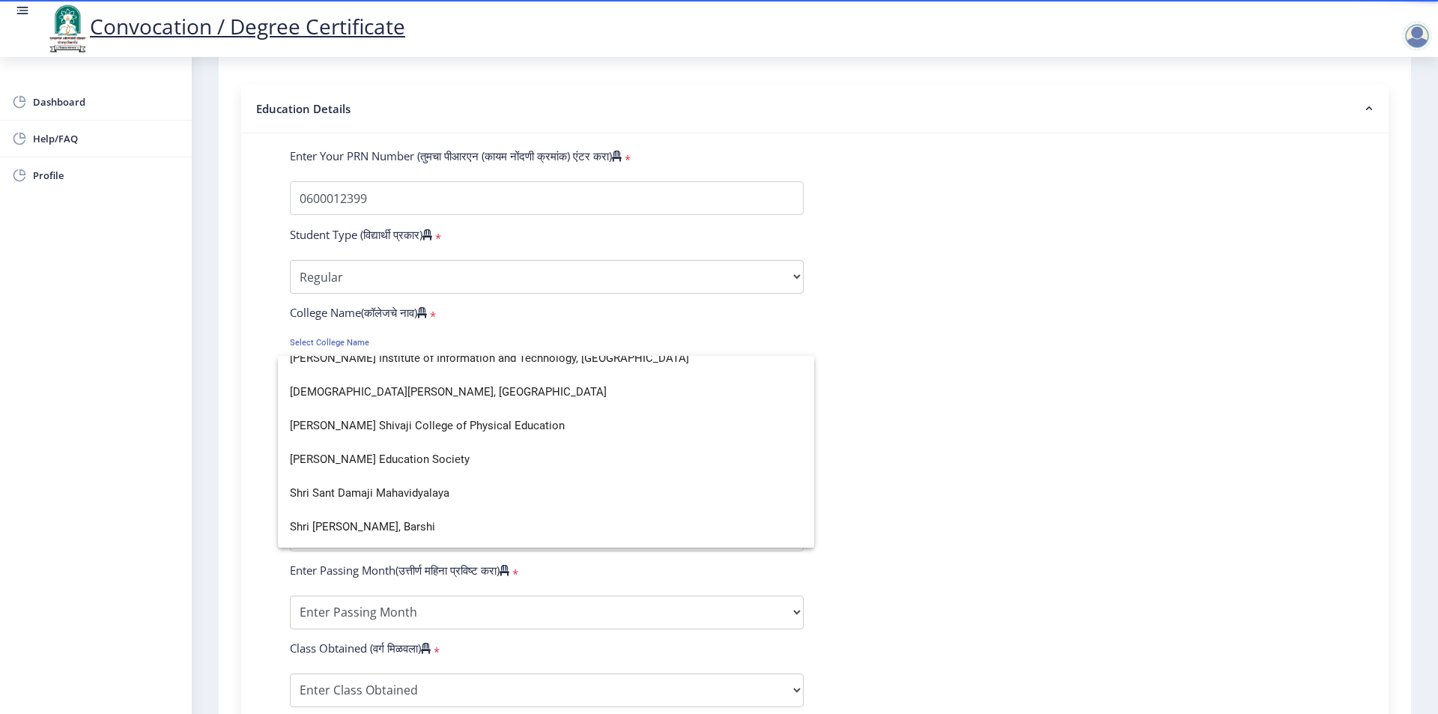
scroll to position [3744, 0]
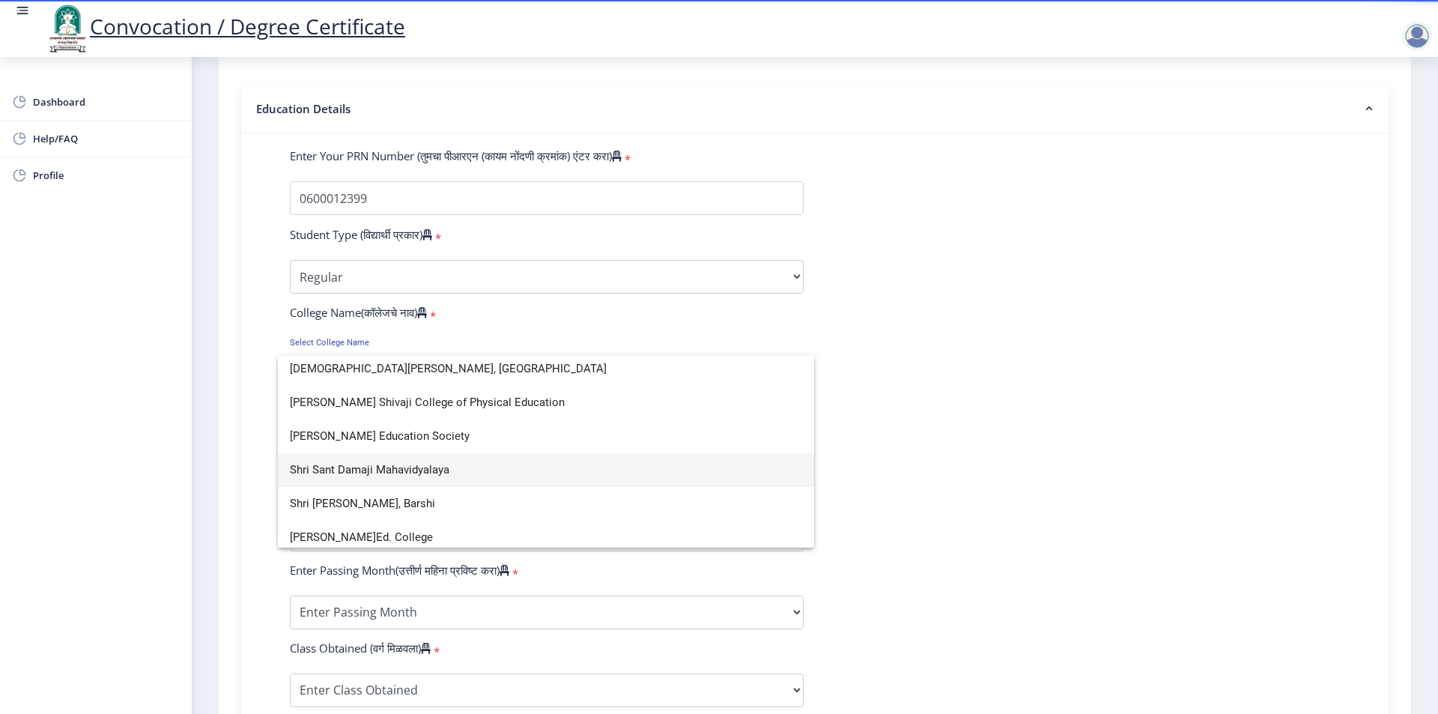
click at [494, 466] on span "Shri Sant Damaji Mahavidyalaya" at bounding box center [546, 470] width 512 height 34
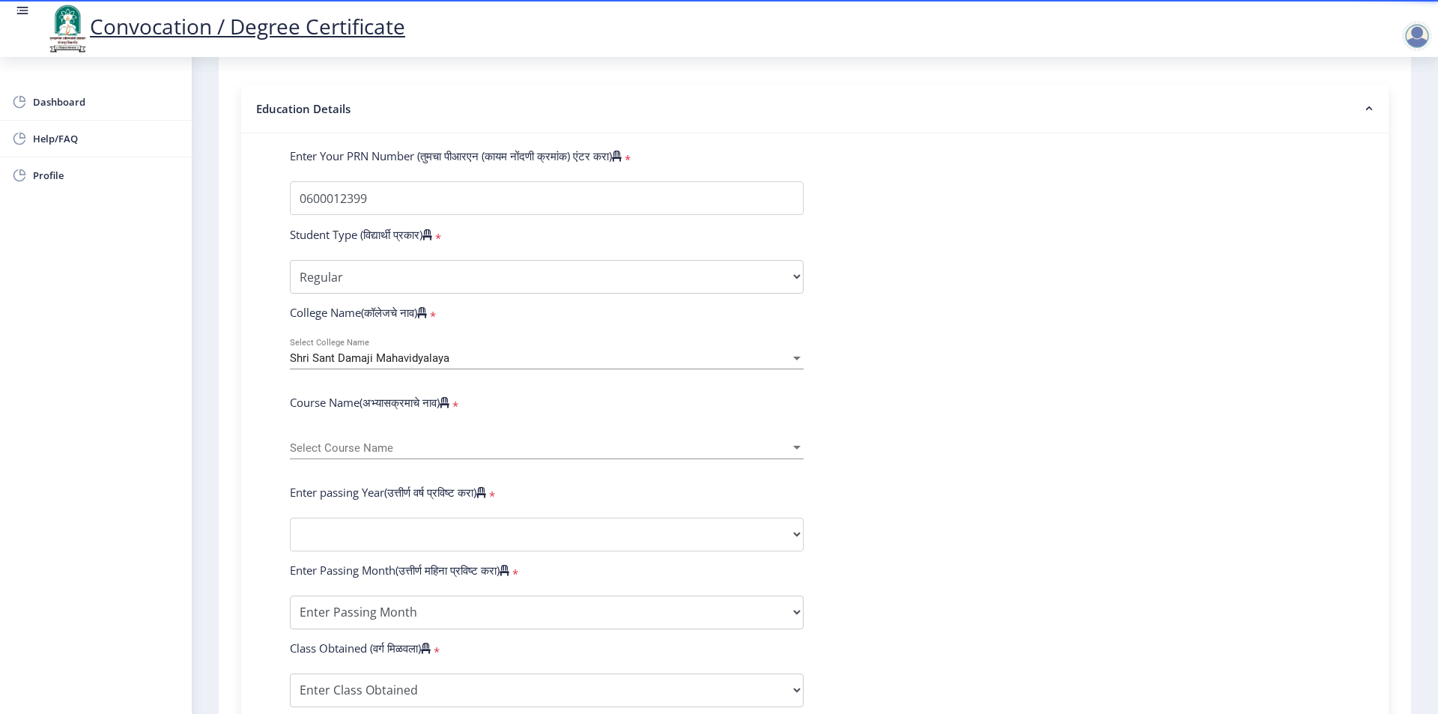
click at [434, 459] on div "Select Course Name Select Course Name" at bounding box center [547, 443] width 514 height 31
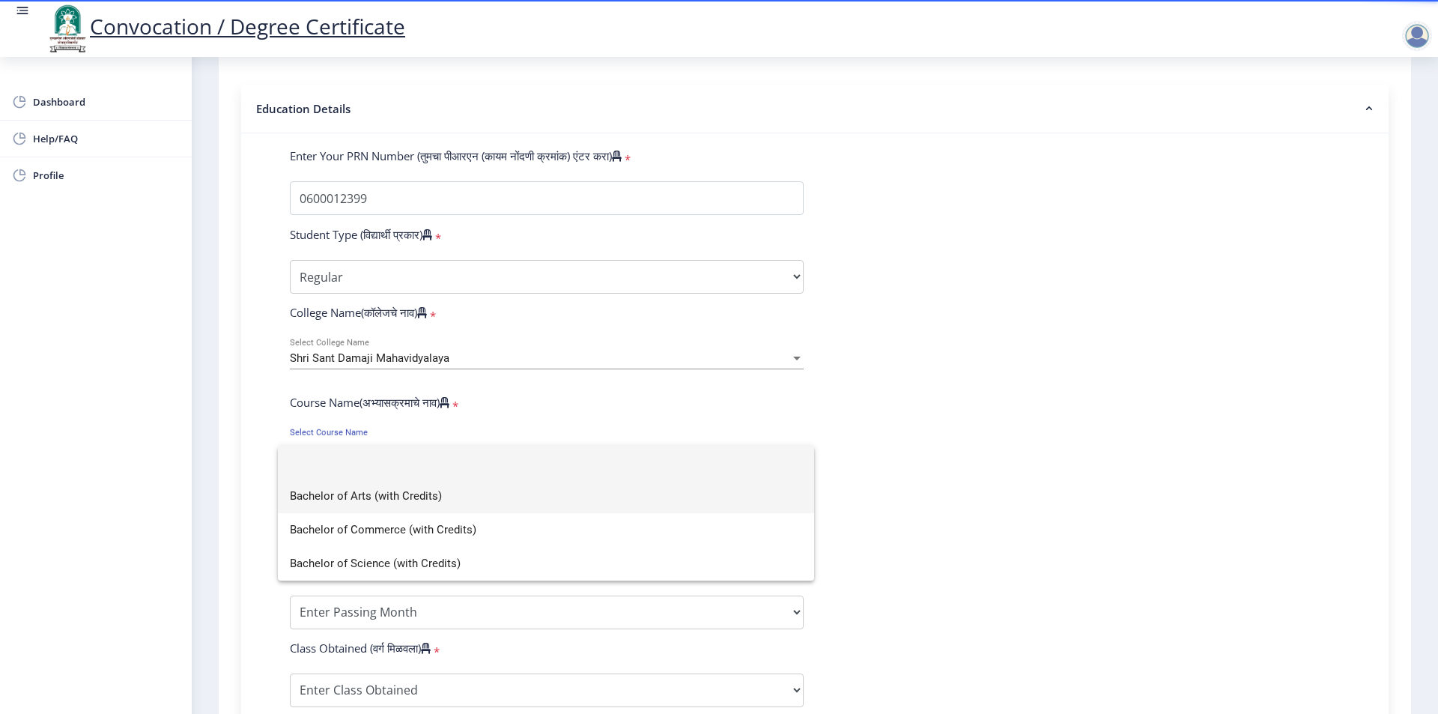
click at [449, 503] on span "Bachelor of Arts (with Credits)" at bounding box center [546, 496] width 512 height 34
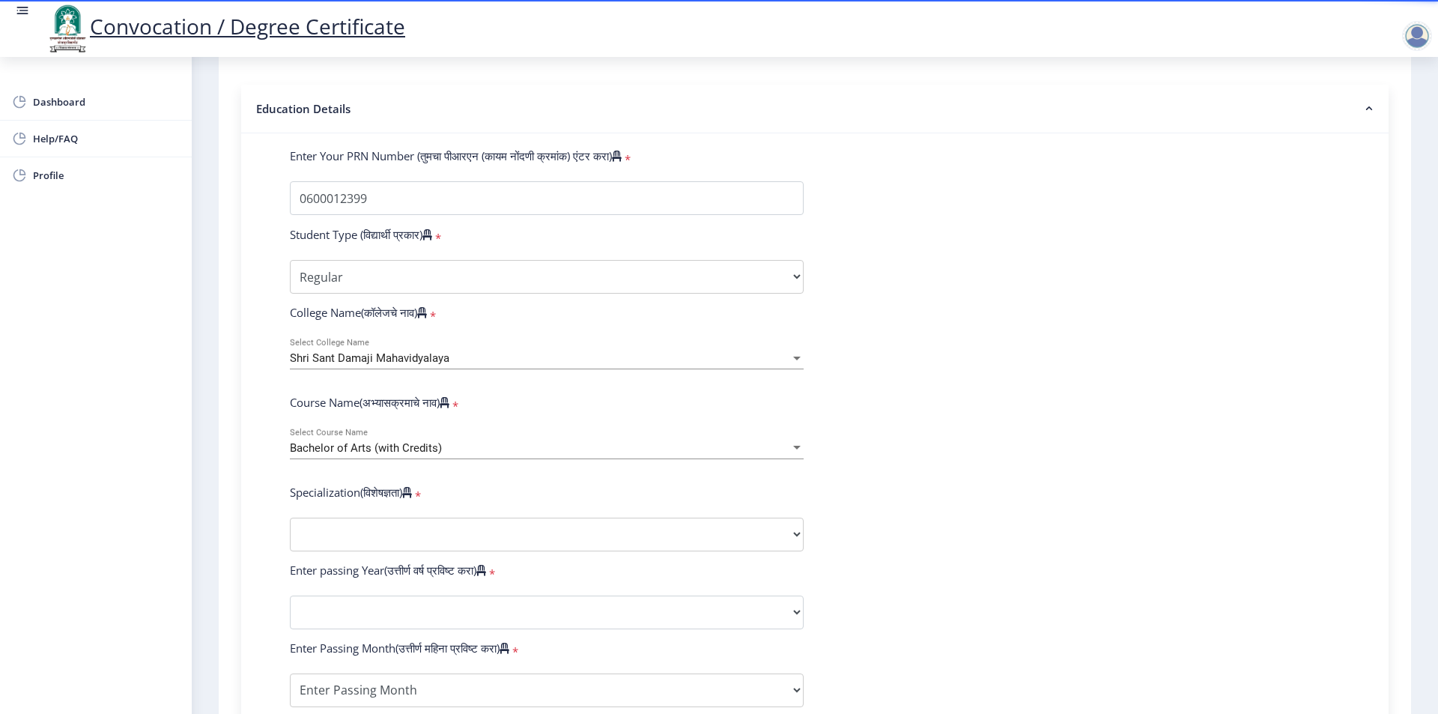
scroll to position [374, 0]
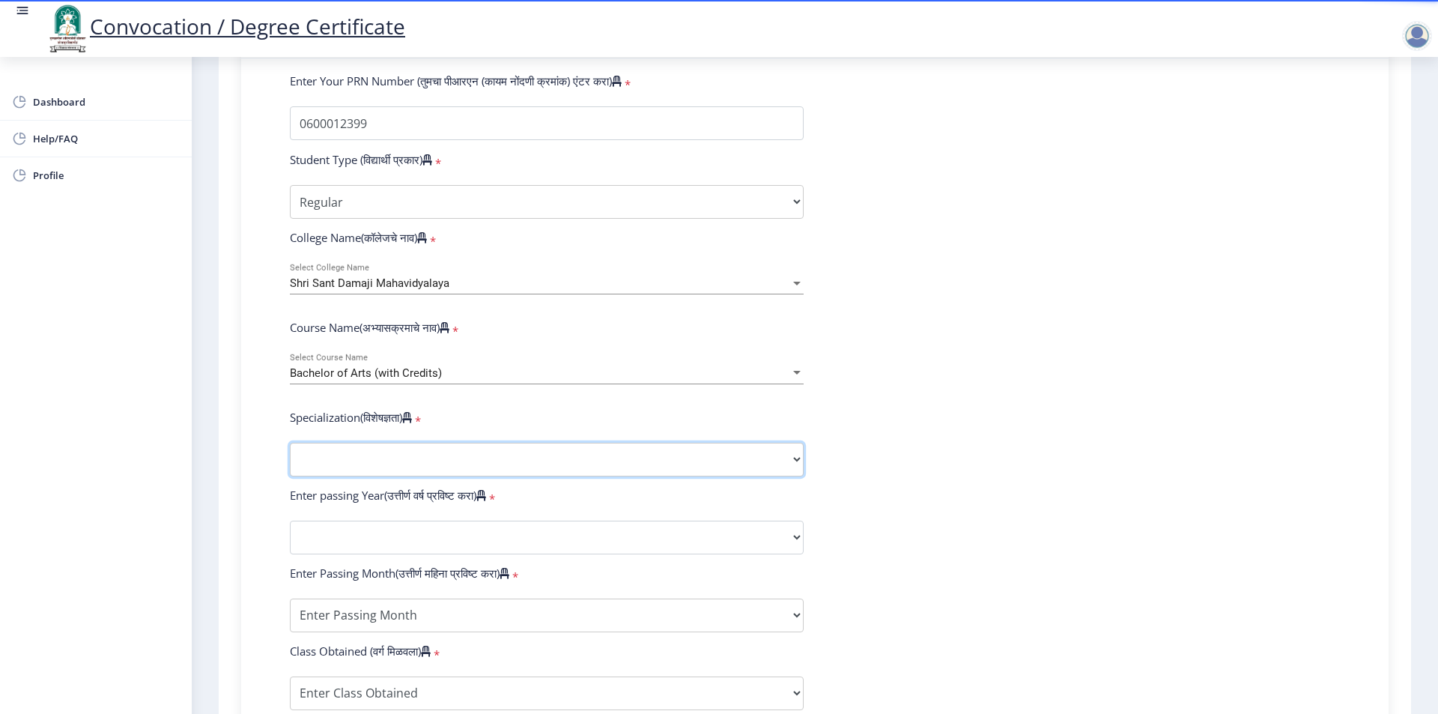
click at [473, 470] on select "Specialization English Geography Hindi Marathi Music Sanskrit Urdu Ancient Indi…" at bounding box center [547, 460] width 514 height 34
select select "English"
click at [290, 457] on select "Specialization English Geography Hindi Marathi Music Sanskrit Urdu Ancient Indi…" at bounding box center [547, 460] width 514 height 34
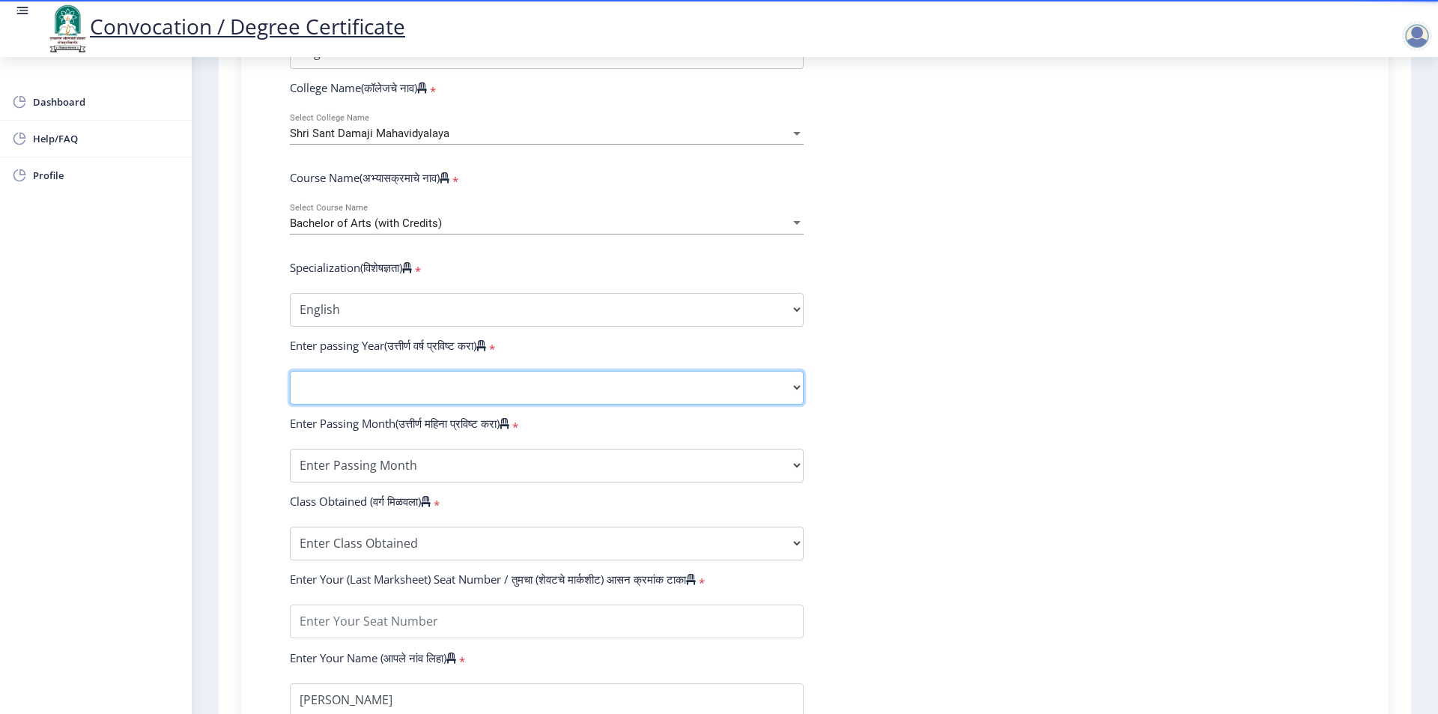
click at [548, 404] on select "2025 2024 2023 2022 2021 2020 2019 2018 2017 2016 2015 2014 2013 2012 2011 2010…" at bounding box center [547, 388] width 514 height 34
select select "2008"
click at [290, 385] on select "2025 2024 2023 2022 2021 2020 2019 2018 2017 2016 2015 2014 2013 2012 2011 2010…" at bounding box center [547, 388] width 514 height 34
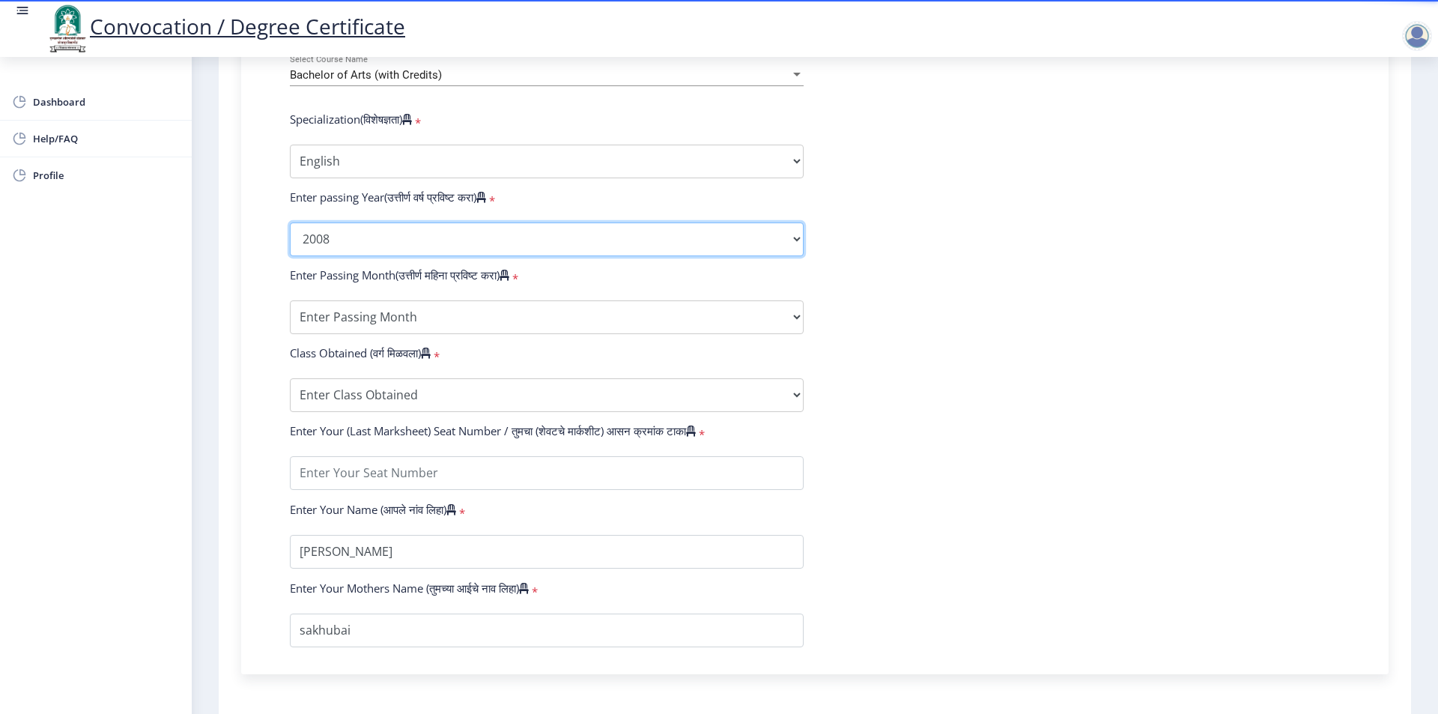
scroll to position [674, 0]
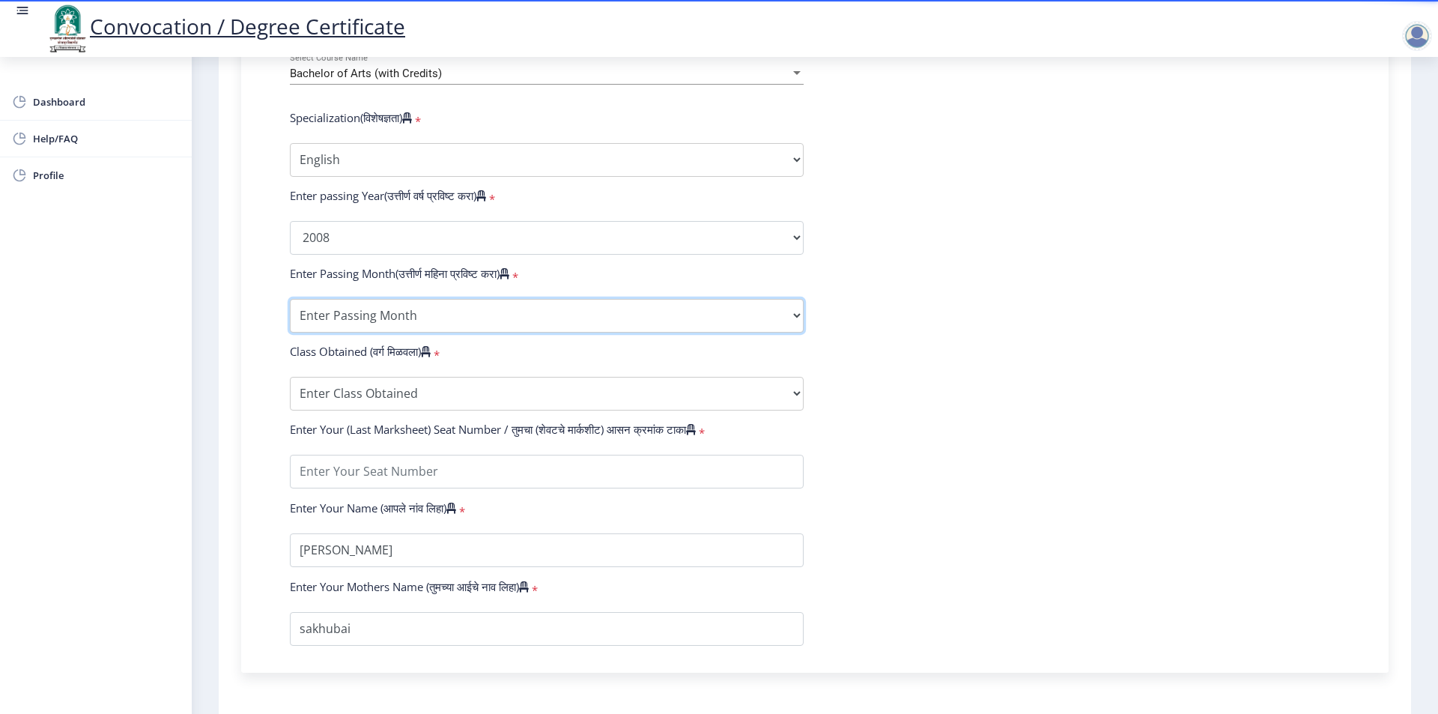
click at [562, 332] on select "Enter Passing Month March April May October November December" at bounding box center [547, 316] width 514 height 34
select select "April"
click at [290, 313] on select "Enter Passing Month March April May October November December" at bounding box center [547, 316] width 514 height 34
click at [608, 410] on select "Enter Class Obtained FIRST CLASS WITH DISTINCTION FIRST CLASS HIGHER SECOND CLA…" at bounding box center [547, 394] width 514 height 34
select select "SECOND CLASS"
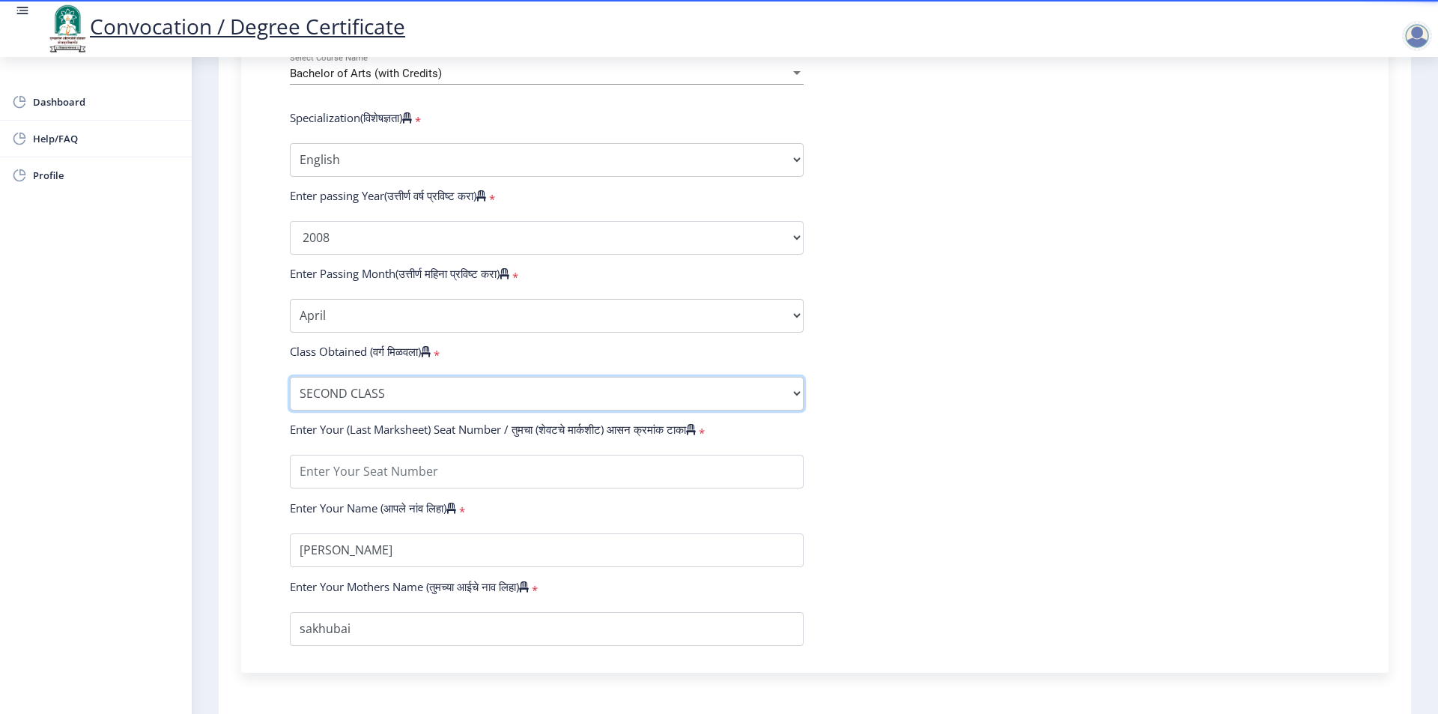
click at [290, 391] on select "Enter Class Obtained FIRST CLASS WITH DISTINCTION FIRST CLASS HIGHER SECOND CLA…" at bounding box center [547, 394] width 514 height 34
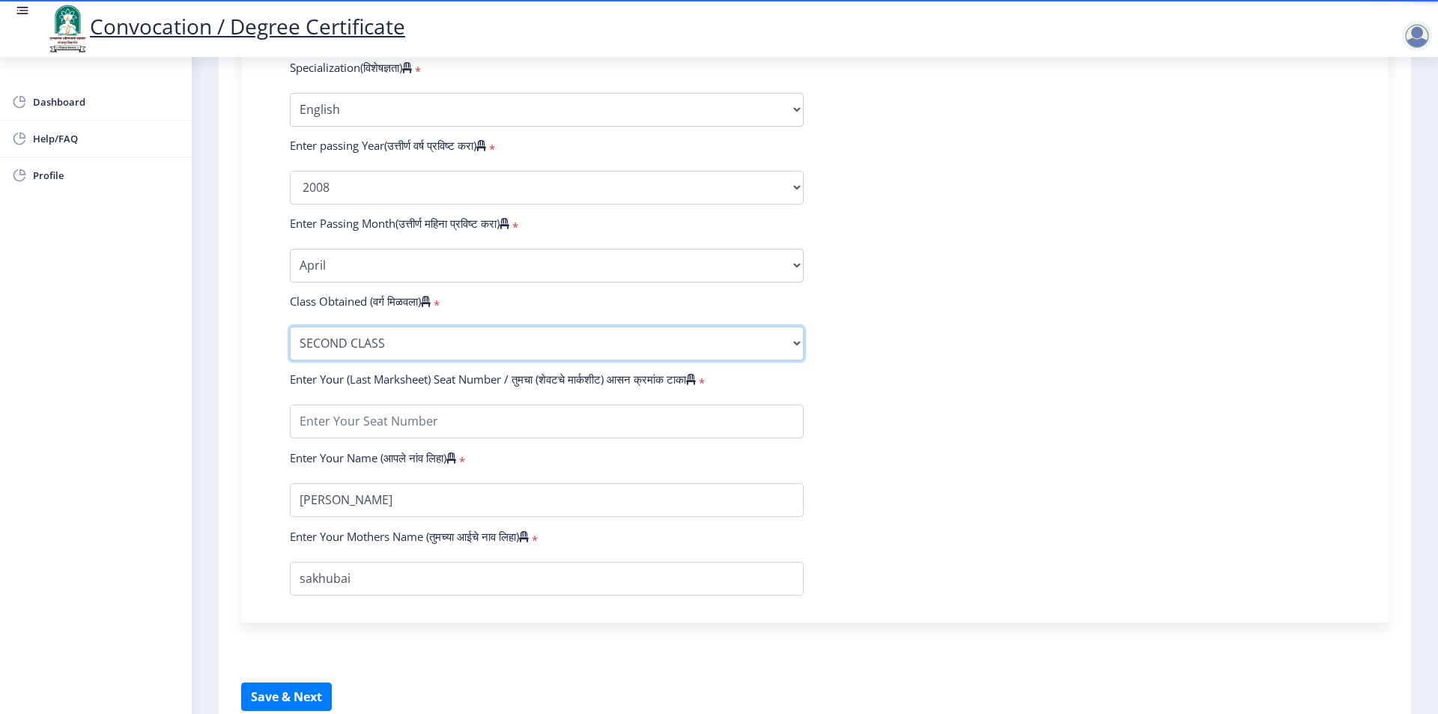
scroll to position [749, 0]
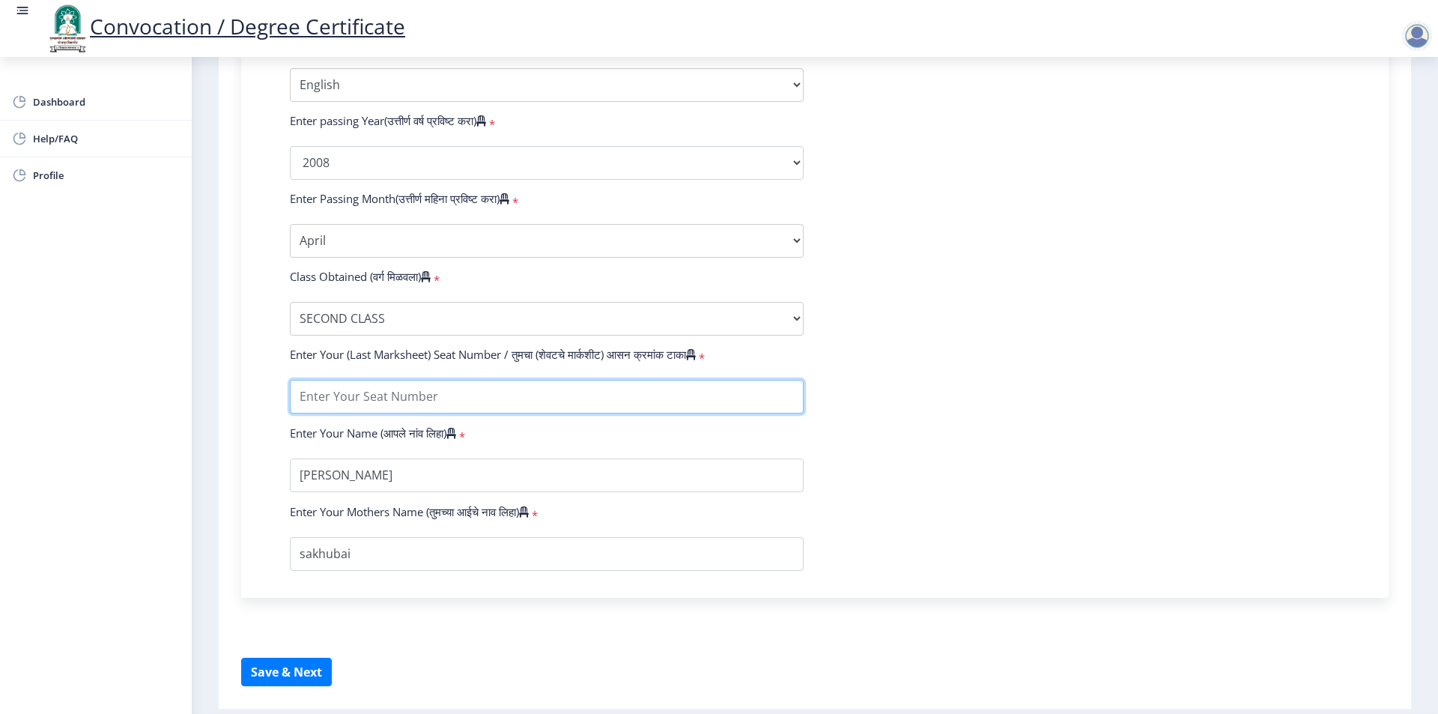
click at [424, 413] on input "textarea" at bounding box center [547, 397] width 514 height 34
type input "34495"
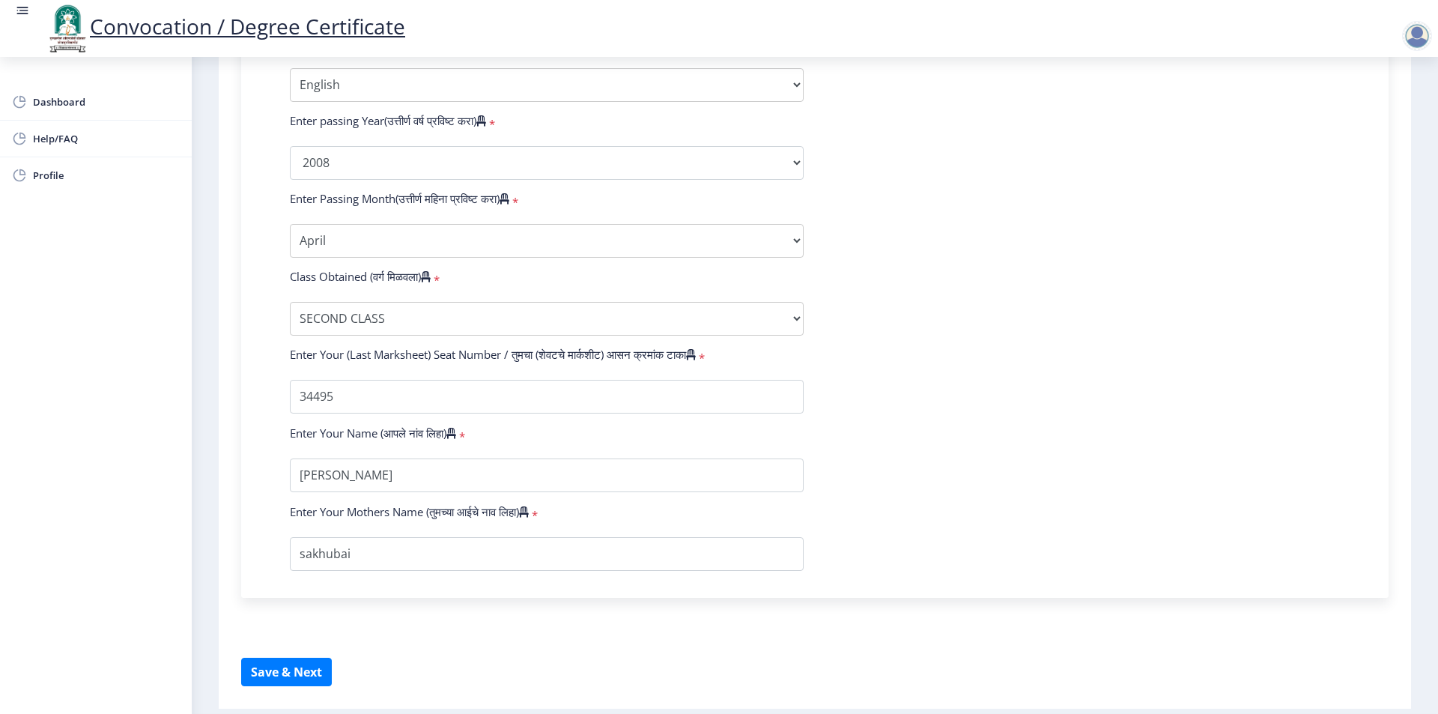
click at [953, 433] on form "Enter Your PRN Number (तुमचा पीआरएन (कायम नोंदणी क्रमांक) एंटर करा) * Student T…" at bounding box center [815, 135] width 1072 height 872
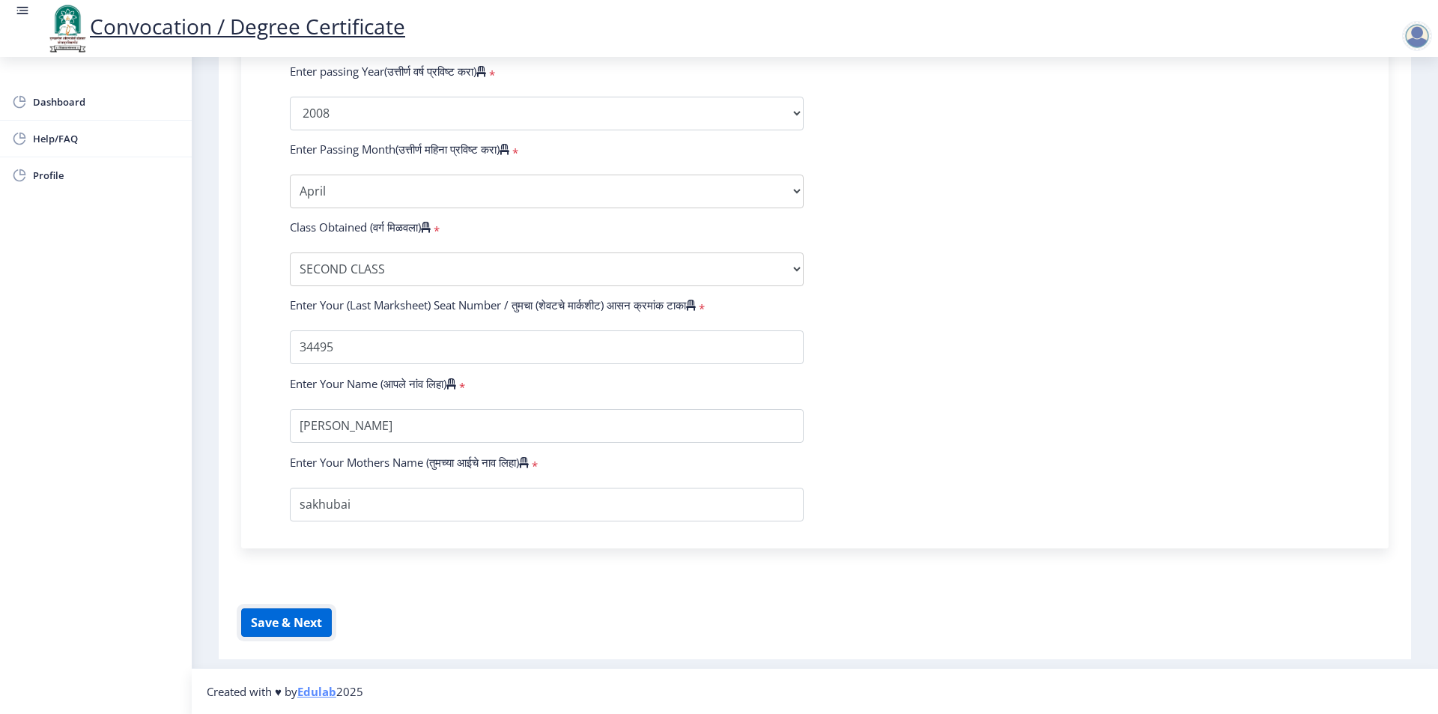
click at [309, 630] on button "Save & Next" at bounding box center [286, 622] width 91 height 28
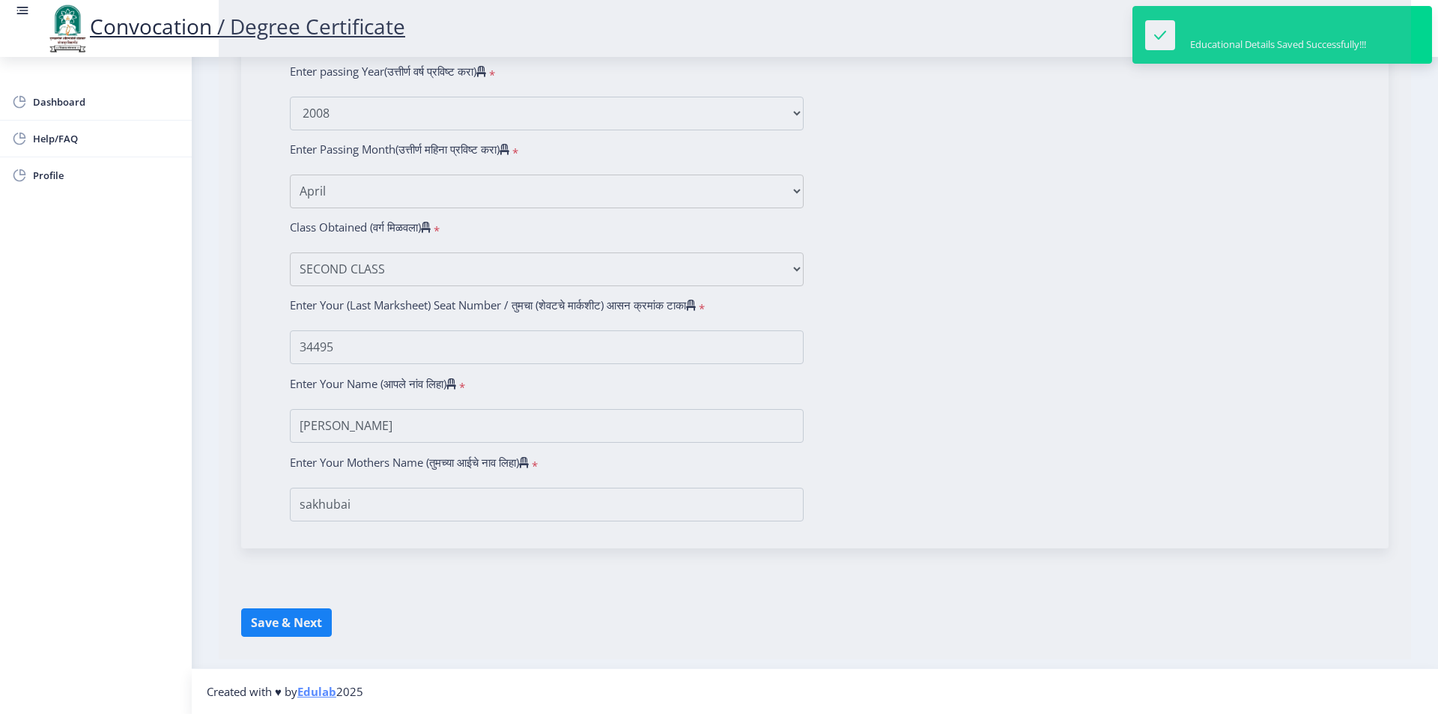
select select
type input "[PERSON_NAME]"
type input "sakhubai"
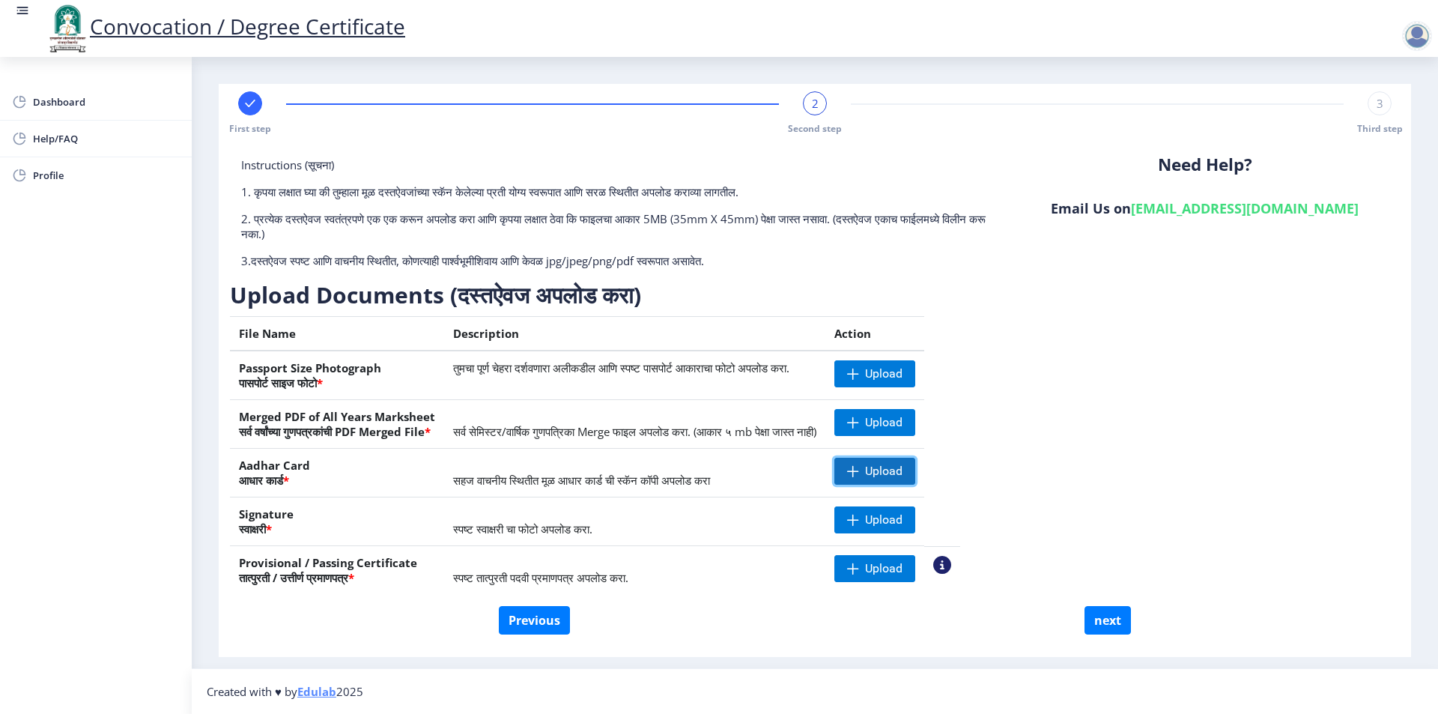
click at [902, 468] on span "Upload" at bounding box center [883, 471] width 37 height 15
click at [955, 565] on nb-action at bounding box center [946, 565] width 18 height 18
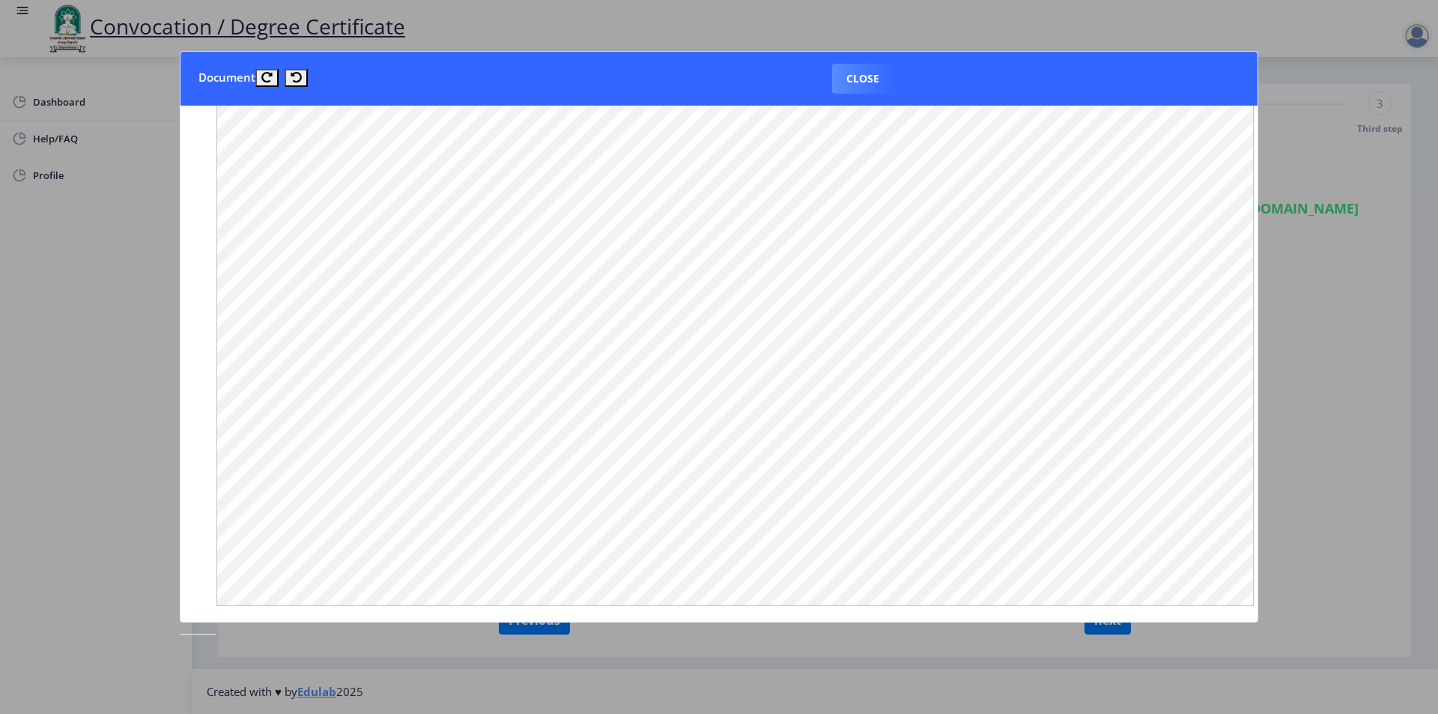
scroll to position [771, 0]
click at [874, 85] on button "Close" at bounding box center [862, 79] width 61 height 30
